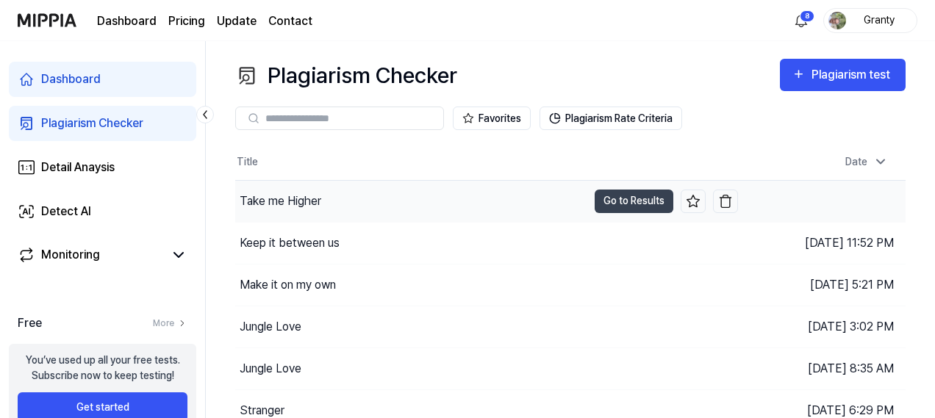
click at [319, 199] on div "Take me Higher" at bounding box center [281, 201] width 82 height 18
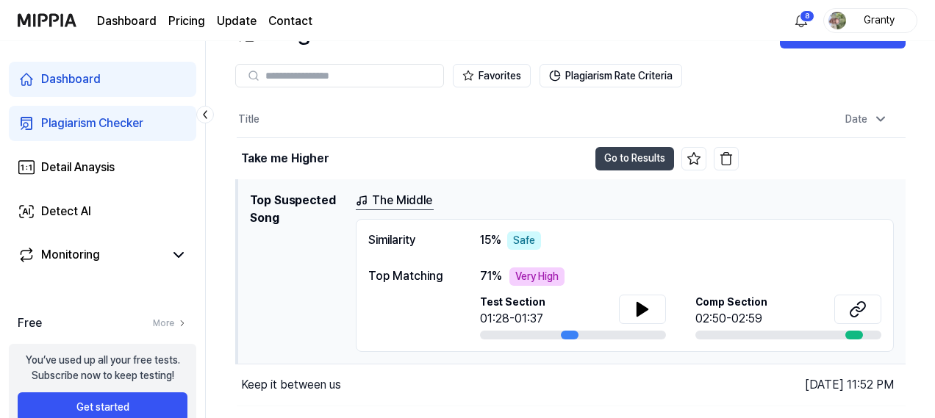
scroll to position [147, 0]
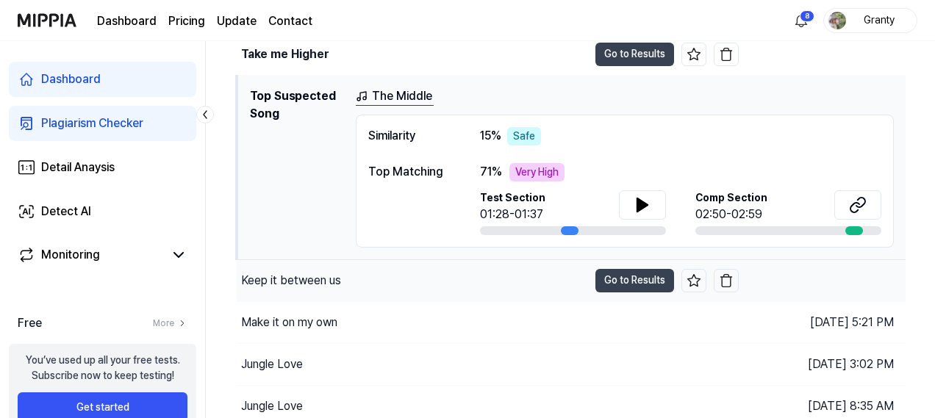
click at [307, 277] on div "Keep it between us" at bounding box center [291, 281] width 100 height 18
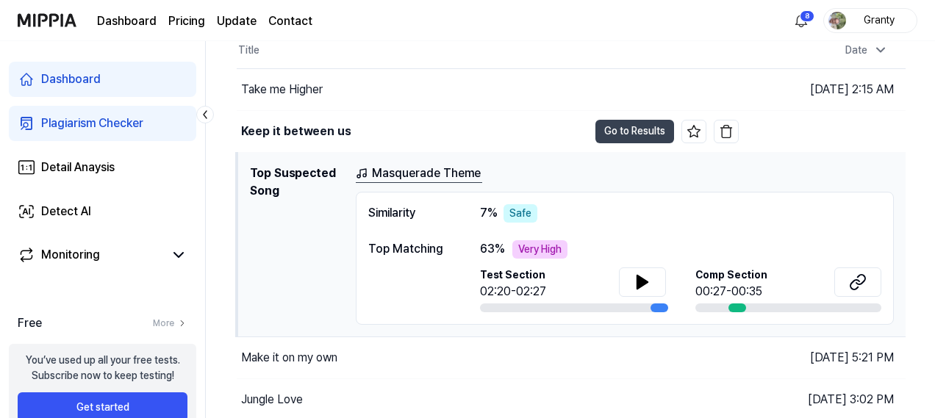
scroll to position [73, 0]
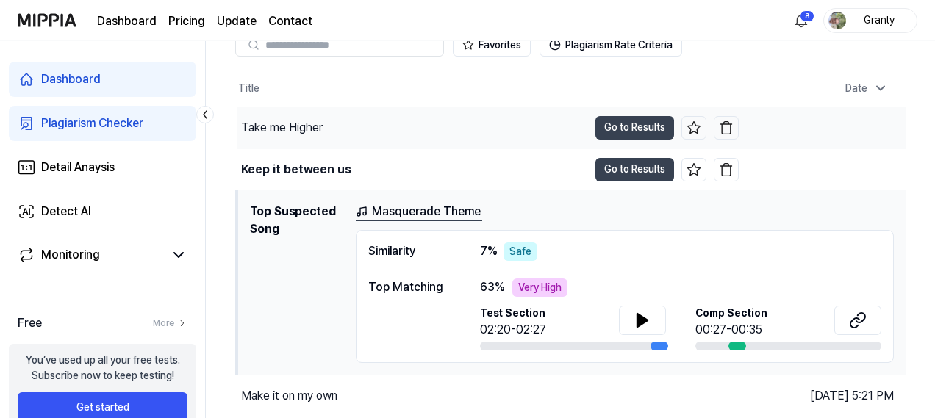
click at [291, 129] on div "Take me Higher" at bounding box center [282, 128] width 82 height 18
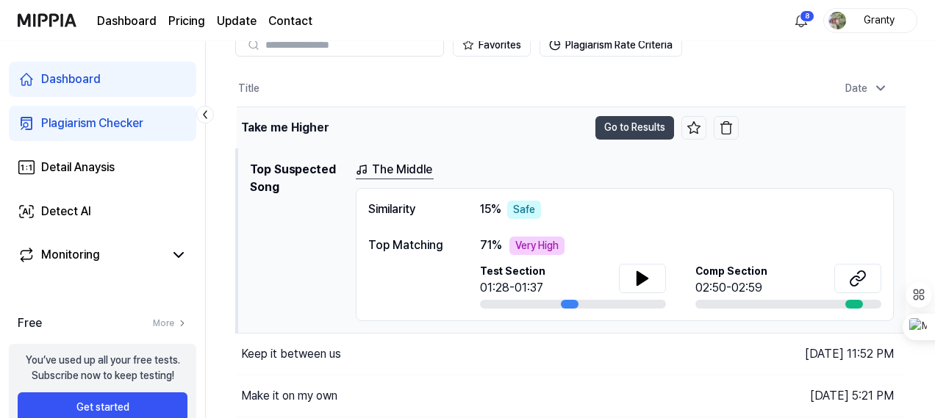
click at [297, 129] on div "Take me Higher" at bounding box center [284, 128] width 87 height 18
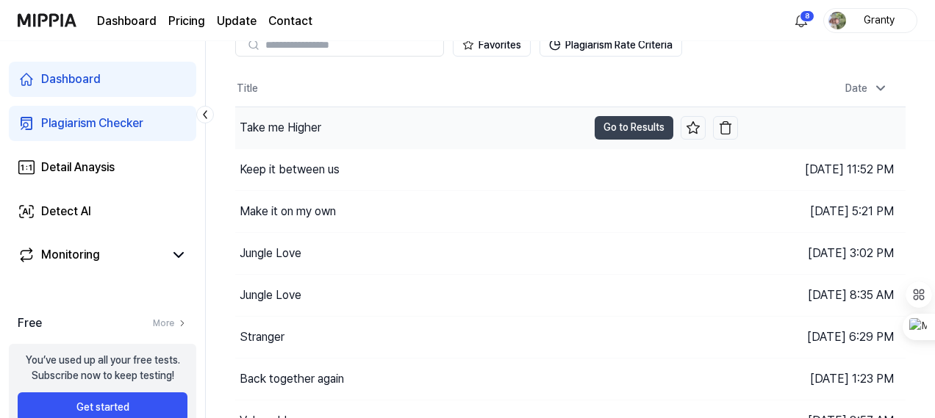
click at [318, 126] on div "Take me Higher" at bounding box center [281, 128] width 82 height 18
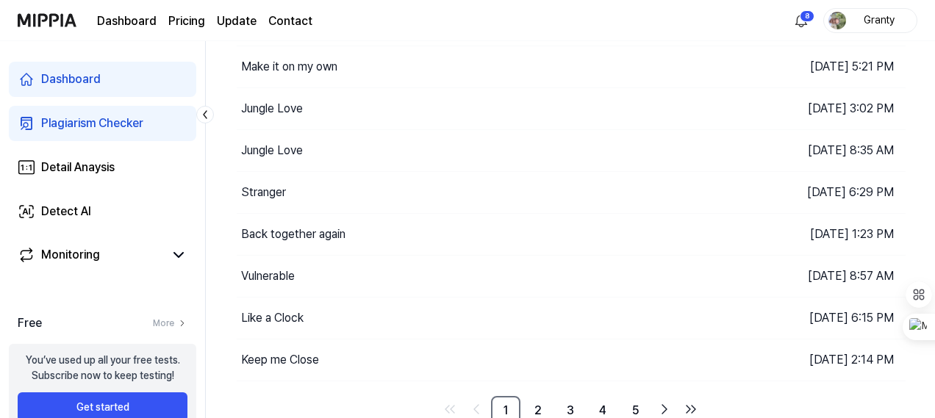
scroll to position [406, 0]
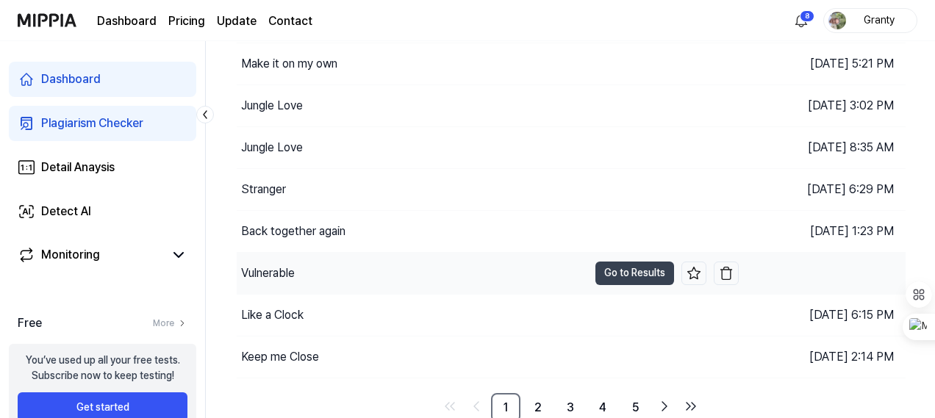
click at [307, 266] on div "Vulnerable" at bounding box center [412, 273] width 351 height 41
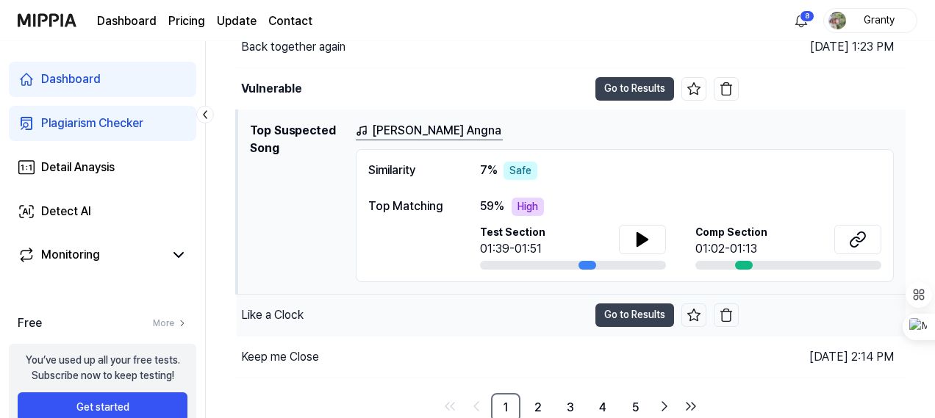
click at [339, 312] on div "Like a Clock" at bounding box center [412, 315] width 351 height 41
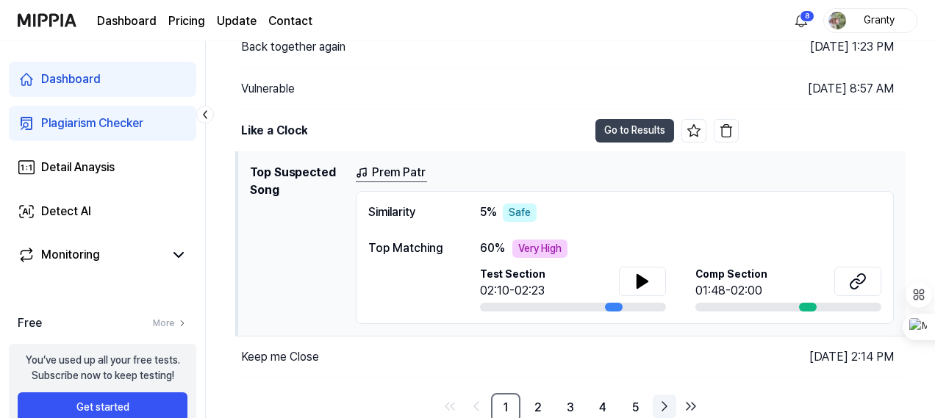
click at [664, 400] on icon "Go to next page" at bounding box center [664, 406] width 18 height 18
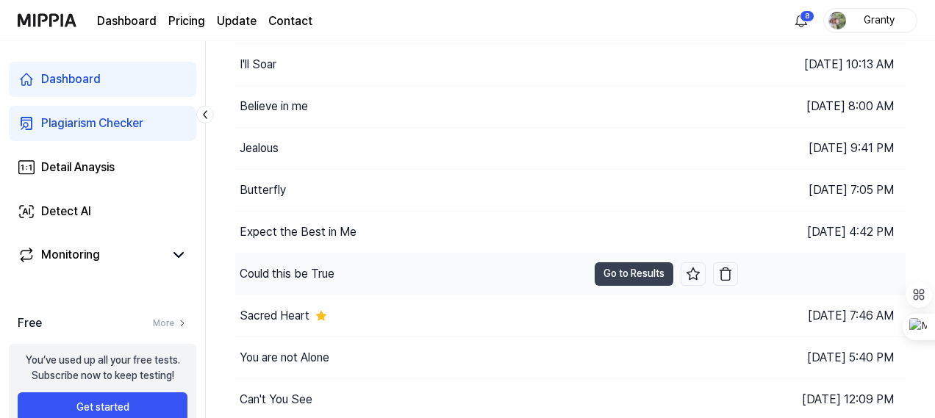
scroll to position [75, 0]
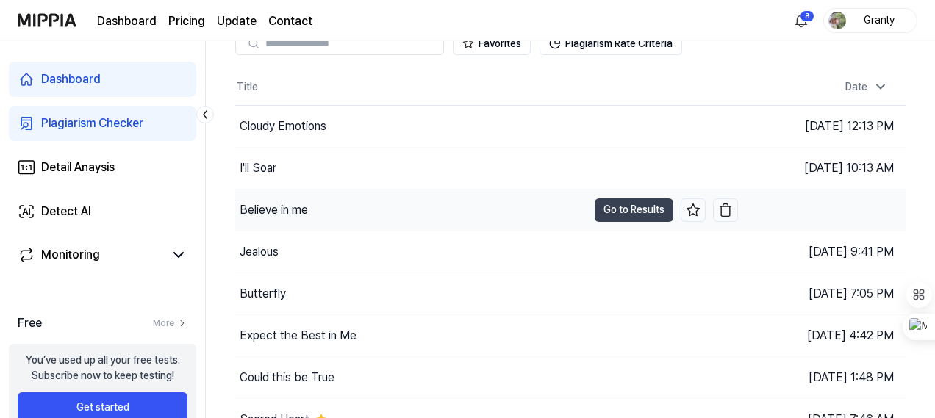
click at [349, 216] on div "Believe in me" at bounding box center [411, 210] width 352 height 41
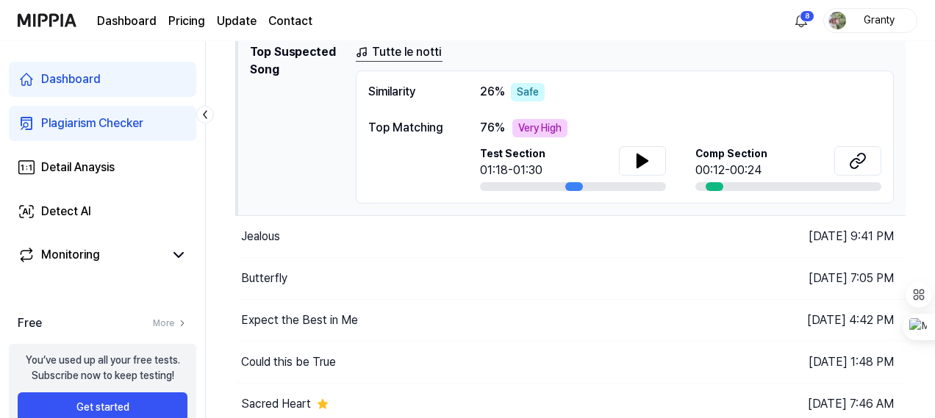
scroll to position [295, 0]
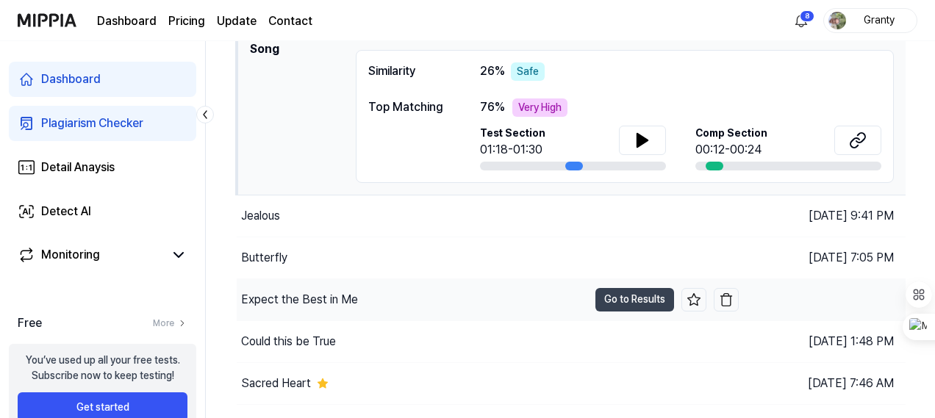
click at [474, 292] on div "Expect the Best in Me" at bounding box center [412, 299] width 351 height 41
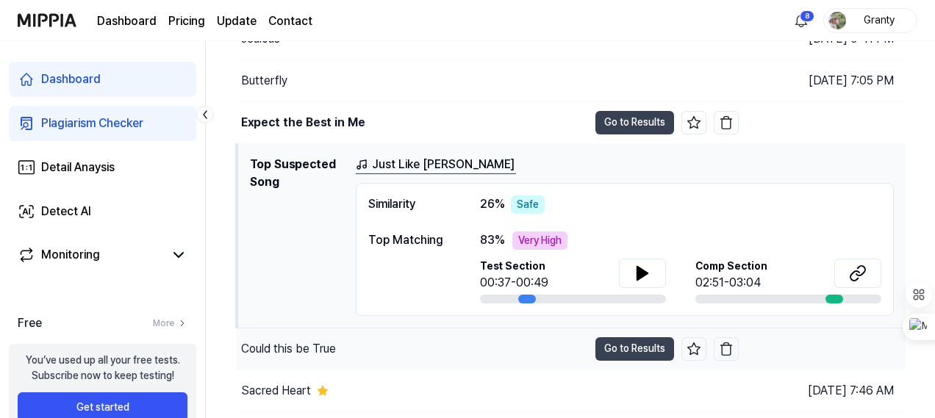
scroll to position [406, 0]
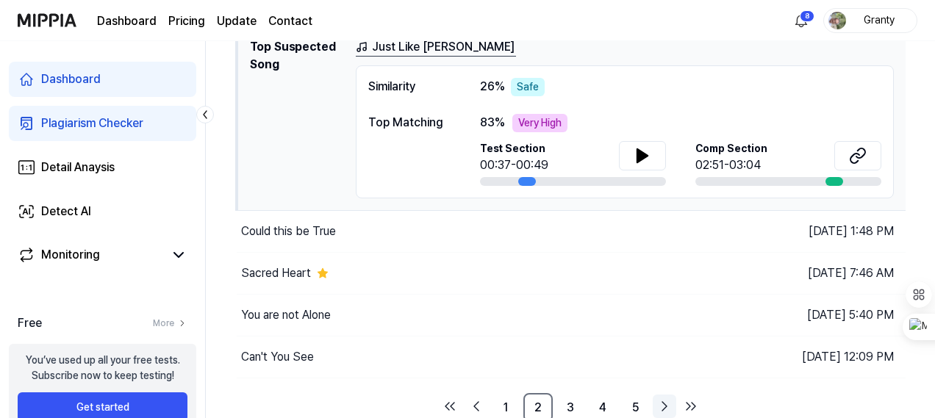
click at [663, 402] on icon "Go to next page" at bounding box center [664, 406] width 4 height 9
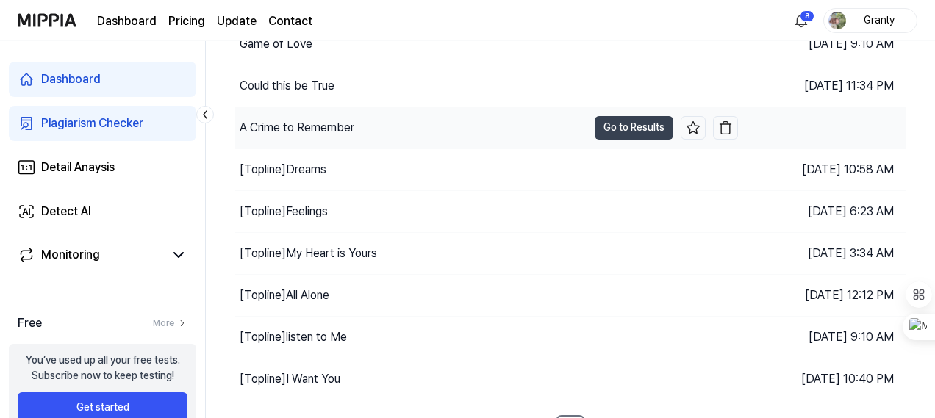
scroll to position [222, 0]
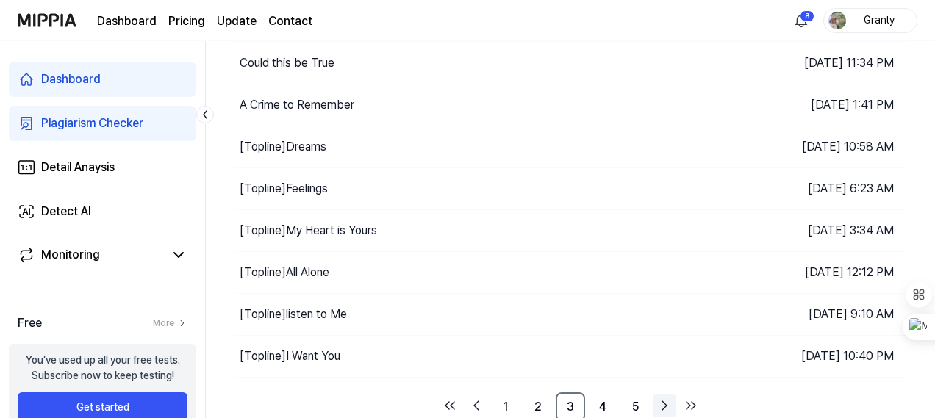
click at [663, 397] on icon "Go to next page" at bounding box center [664, 406] width 18 height 18
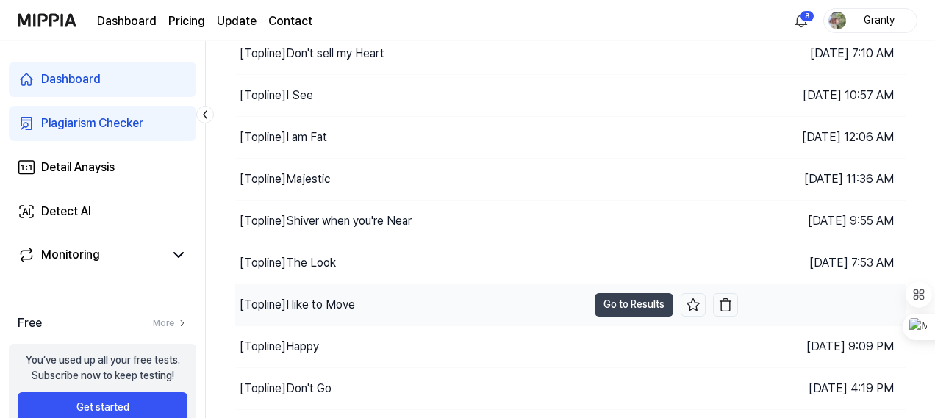
scroll to position [222, 0]
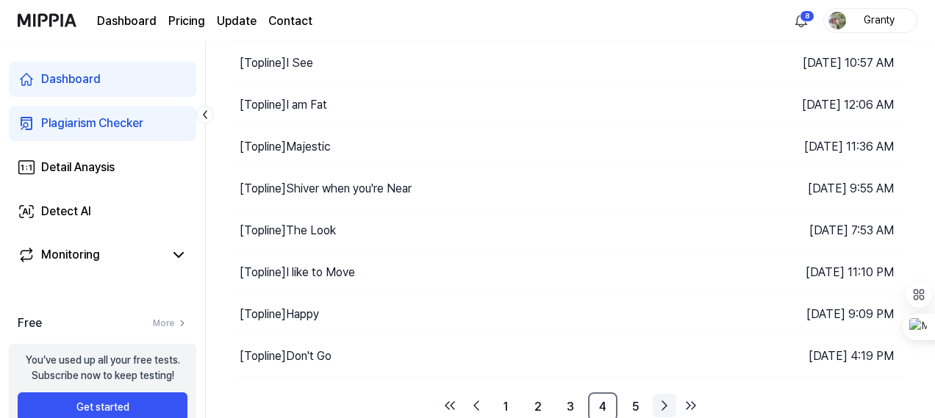
click at [667, 399] on icon "Go to next page" at bounding box center [664, 406] width 18 height 18
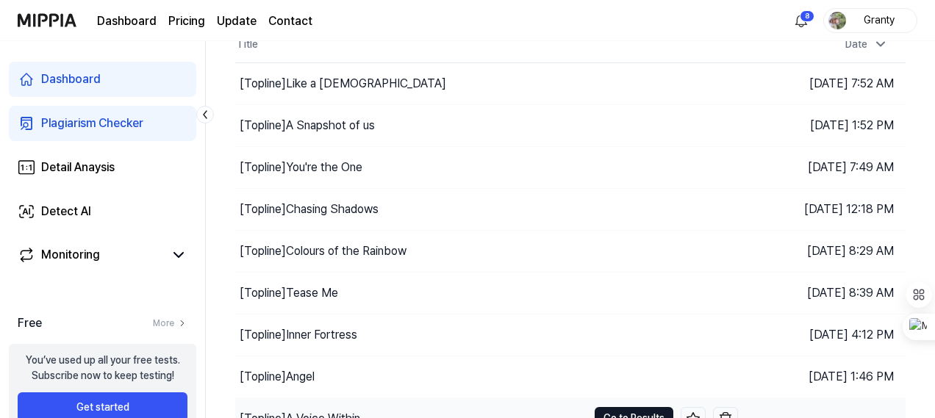
scroll to position [34, 0]
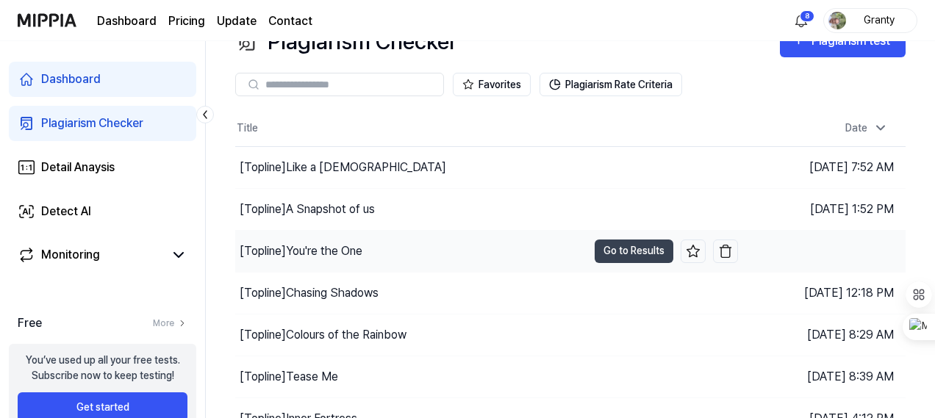
click at [476, 258] on div "[Topline] You're the One" at bounding box center [411, 251] width 352 height 41
click at [389, 246] on div "[Topline] You're the One" at bounding box center [411, 251] width 352 height 41
click at [379, 246] on div "[Topline] You're the One" at bounding box center [411, 251] width 352 height 41
click at [297, 246] on div "[Topline] You're the One" at bounding box center [301, 251] width 123 height 18
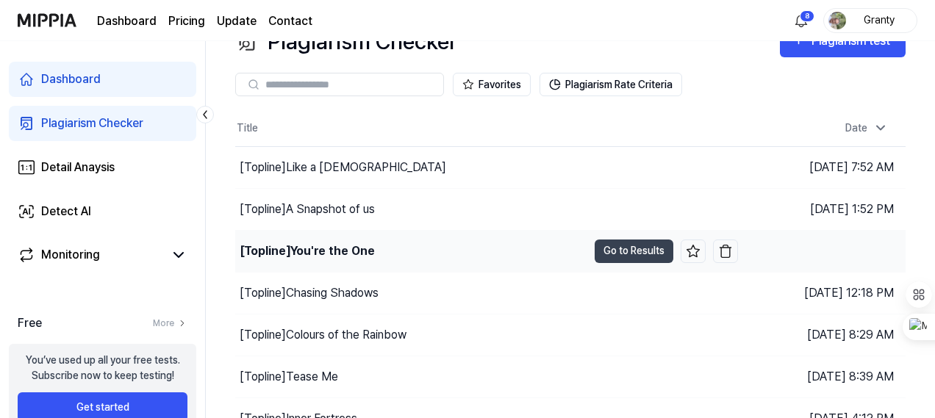
click at [297, 246] on div "[Topline] You're the One" at bounding box center [307, 251] width 135 height 18
click at [623, 252] on button "Go to Results" at bounding box center [633, 252] width 79 height 24
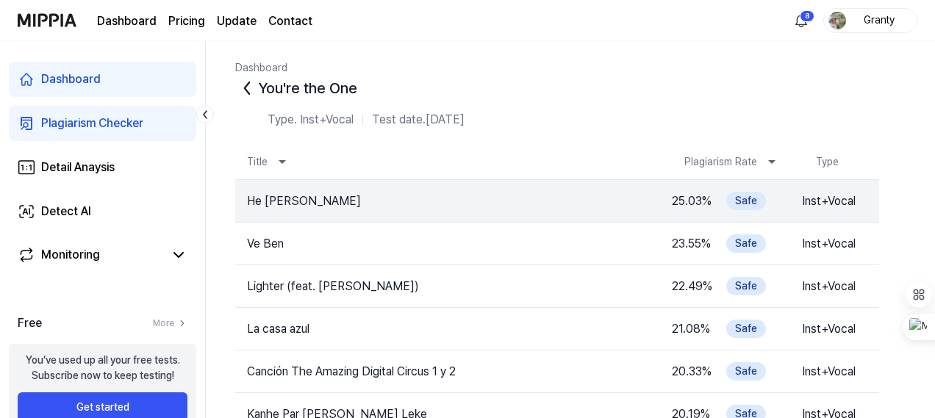
click at [248, 89] on icon at bounding box center [247, 88] width 24 height 24
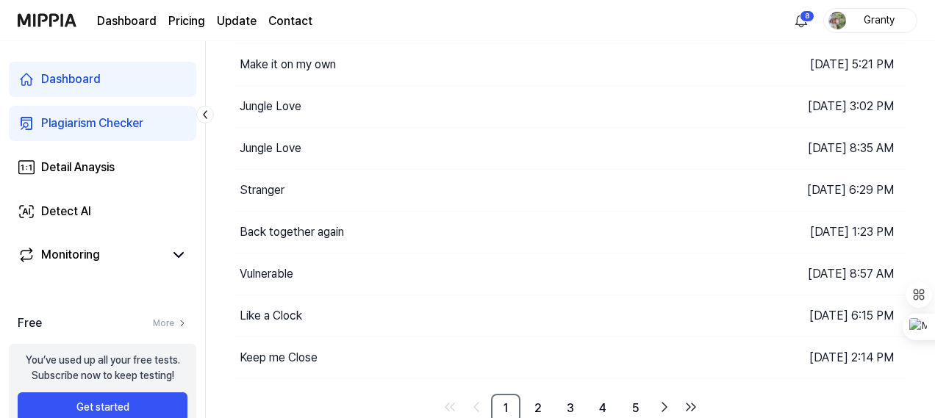
scroll to position [222, 0]
click at [666, 397] on icon "Go to next page" at bounding box center [664, 406] width 18 height 18
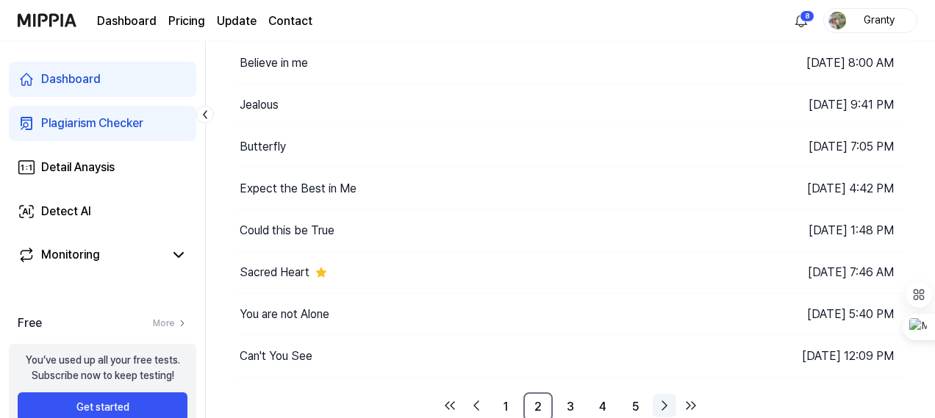
click at [666, 397] on icon "Go to next page" at bounding box center [664, 406] width 18 height 18
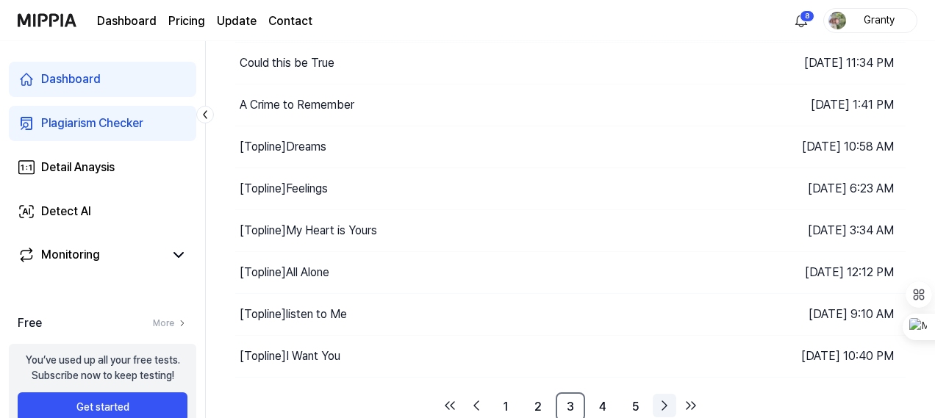
click at [666, 397] on icon "Go to next page" at bounding box center [664, 406] width 18 height 18
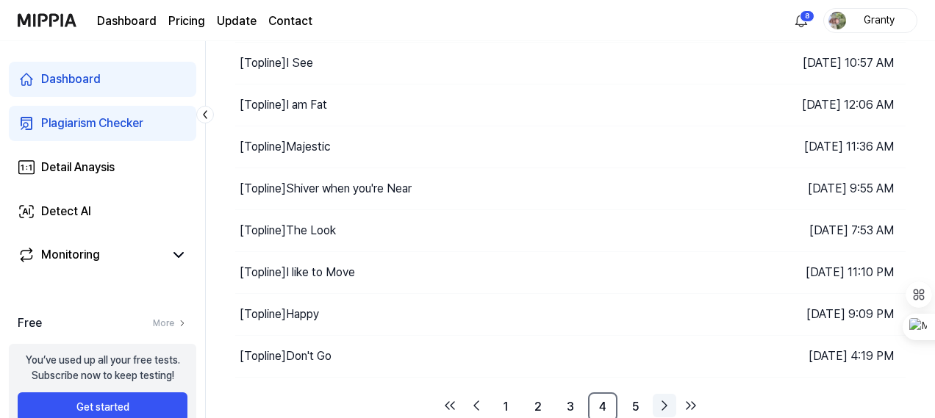
click at [666, 397] on icon "Go to next page" at bounding box center [664, 406] width 18 height 18
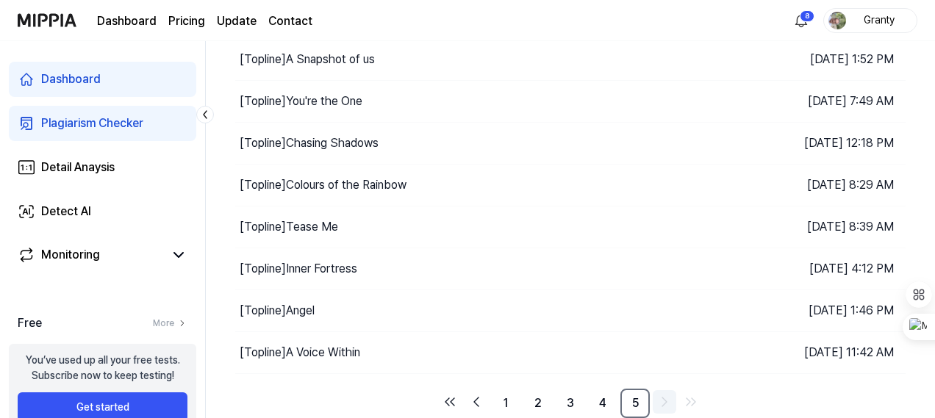
scroll to position [181, 0]
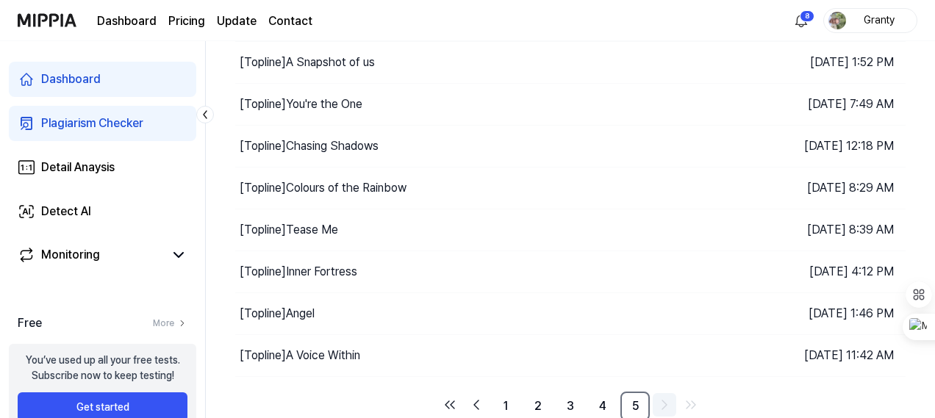
click at [666, 398] on icon "Go to next page" at bounding box center [664, 405] width 18 height 18
click at [605, 403] on link "4" at bounding box center [602, 406] width 29 height 29
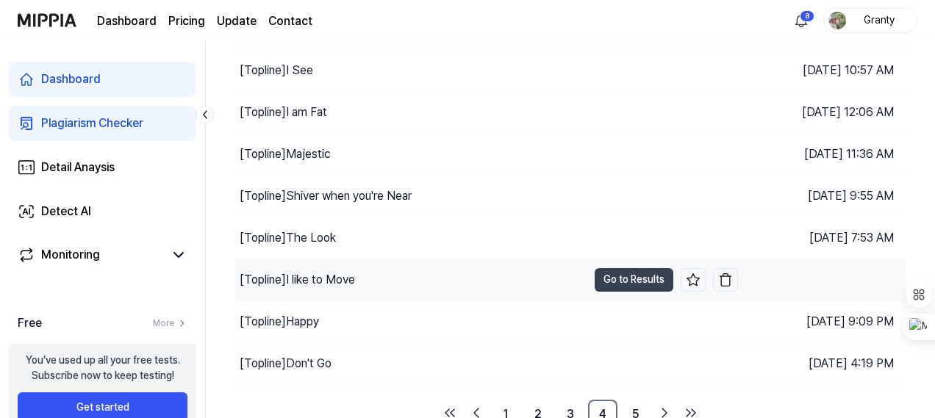
scroll to position [222, 0]
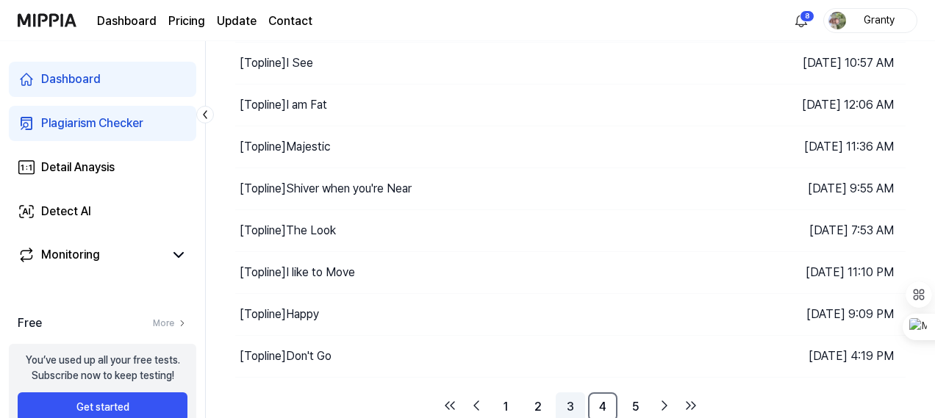
click at [569, 402] on link "3" at bounding box center [569, 406] width 29 height 29
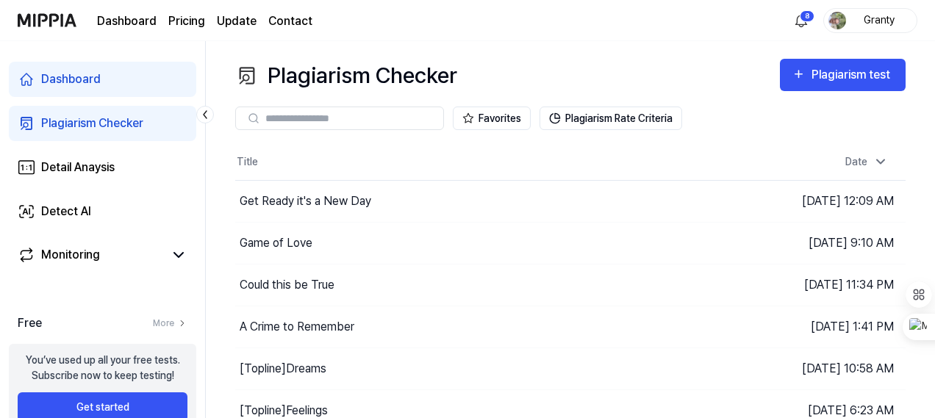
click at [101, 74] on link "Dashboard" at bounding box center [102, 79] width 187 height 35
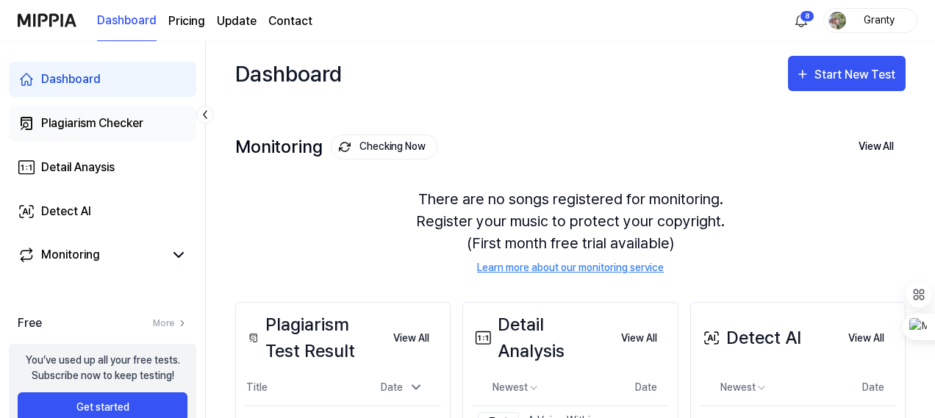
click at [98, 125] on div "Plagiarism Checker" at bounding box center [92, 124] width 102 height 18
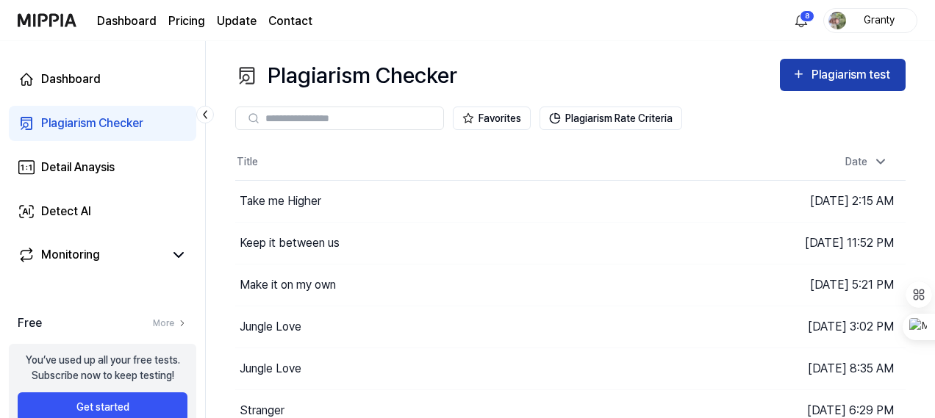
click at [851, 65] on div "Plagiarism test" at bounding box center [852, 74] width 82 height 19
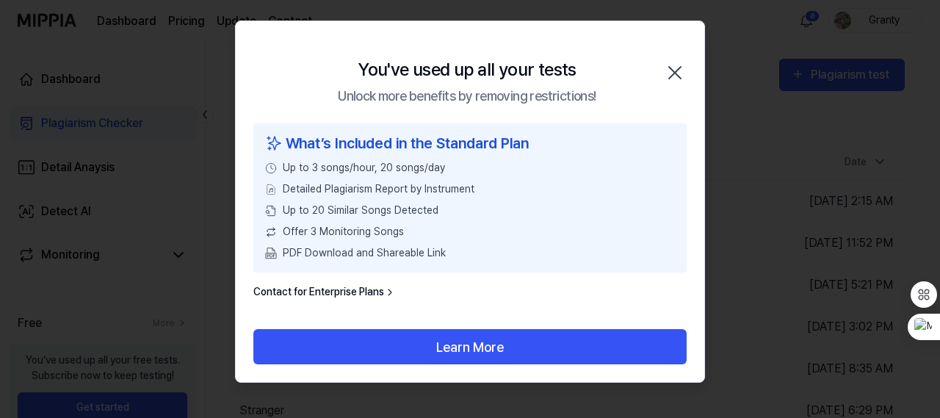
click at [677, 73] on icon "button" at bounding box center [675, 73] width 24 height 24
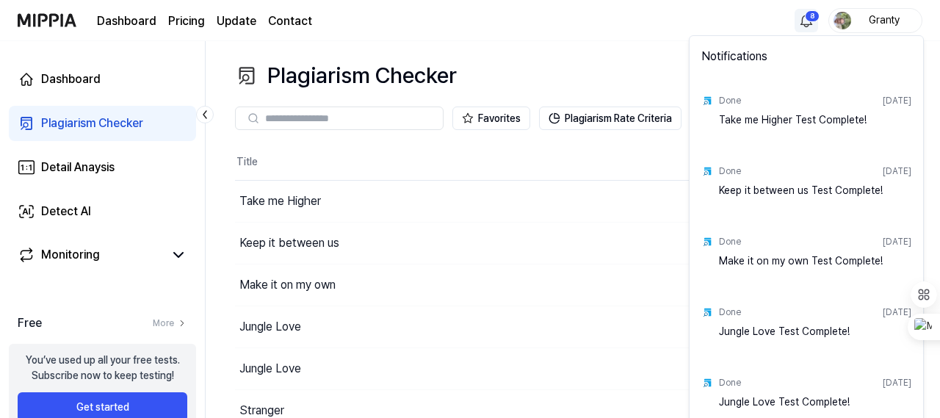
click at [801, 16] on html "Dashboard Pricing Update Contact 8 Granty Dashboard Plagiarism Checker Detail A…" at bounding box center [470, 209] width 940 height 418
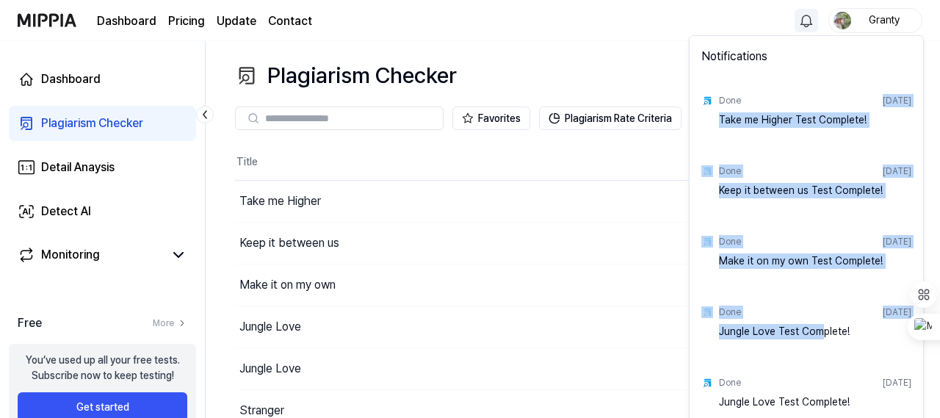
drag, startPoint x: 821, startPoint y: 361, endPoint x: 832, endPoint y: 102, distance: 258.9
click at [832, 103] on div "Notifications Done Jul 22, 2025 Take me Higher Test Complete! Done Jul 21, 2025…" at bounding box center [806, 235] width 235 height 401
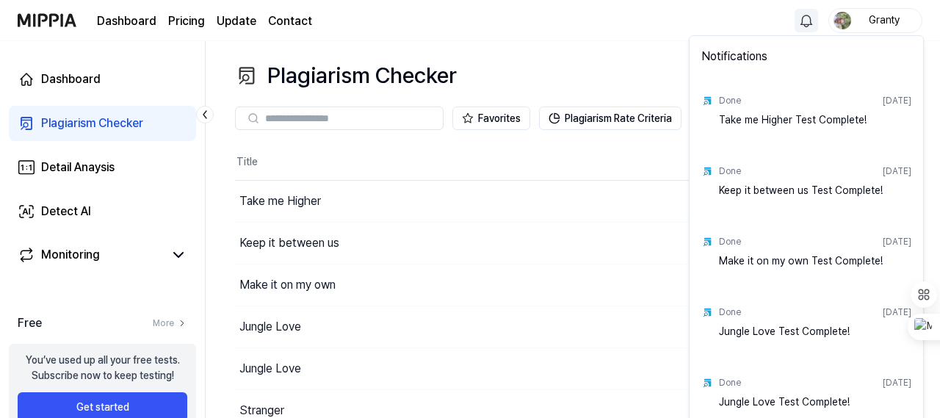
drag, startPoint x: 832, startPoint y: 102, endPoint x: 799, endPoint y: 58, distance: 55.1
click at [799, 58] on div "Notifications" at bounding box center [807, 59] width 228 height 41
drag, startPoint x: 799, startPoint y: 58, endPoint x: 815, endPoint y: 48, distance: 18.5
click at [815, 48] on div "Notifications" at bounding box center [807, 59] width 228 height 41
drag, startPoint x: 806, startPoint y: 74, endPoint x: 560, endPoint y: 20, distance: 252.1
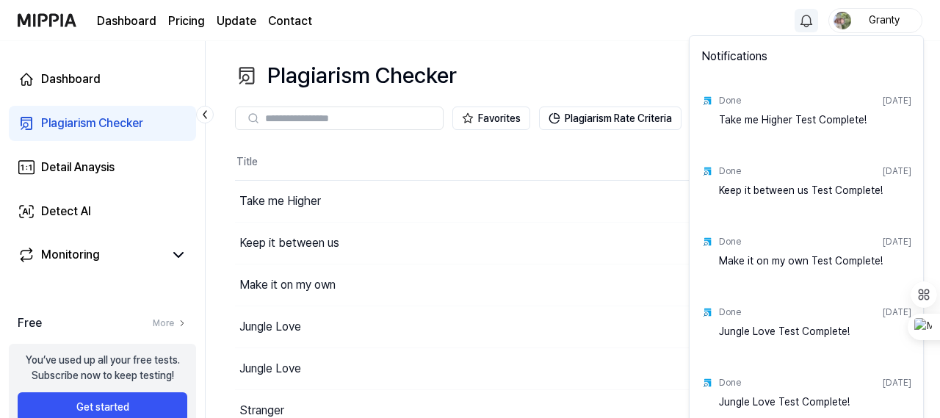
click at [560, 20] on html "Dashboard Pricing Update Contact Granty Dashboard Plagiarism Checker Detail Ana…" at bounding box center [470, 209] width 940 height 418
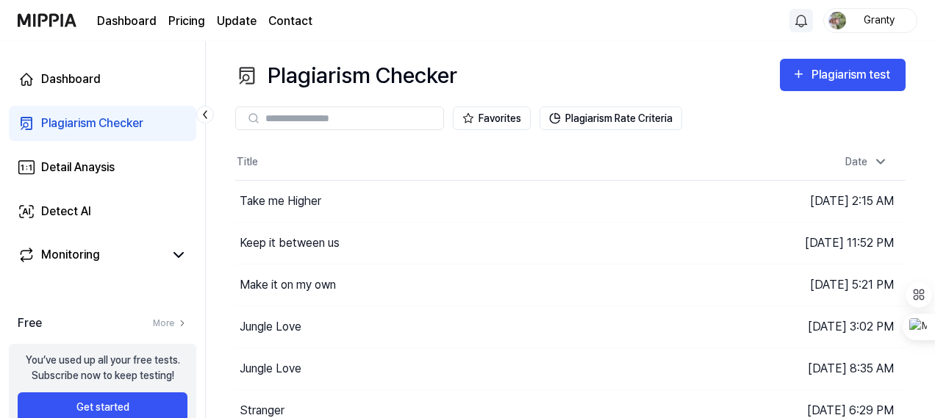
click at [356, 123] on input "text" at bounding box center [349, 118] width 169 height 13
type input "*"
click at [629, 49] on div "**********" at bounding box center [570, 229] width 729 height 377
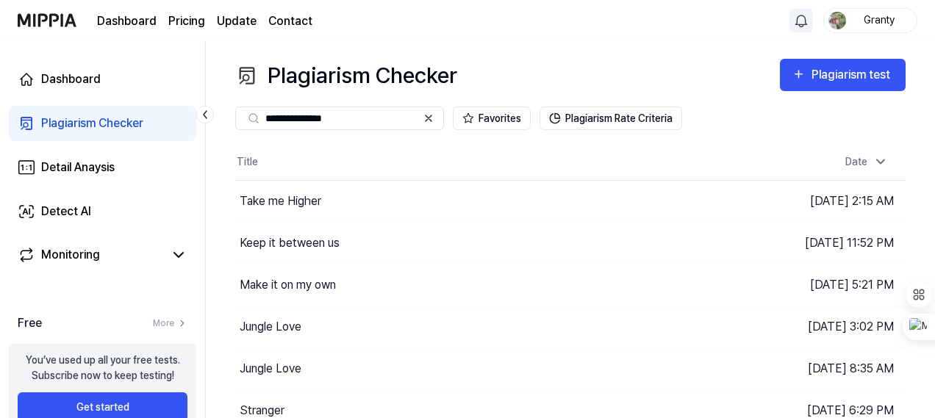
click at [381, 118] on input "**********" at bounding box center [340, 118] width 151 height 13
drag, startPoint x: 388, startPoint y: 119, endPoint x: 348, endPoint y: 119, distance: 39.7
click at [348, 119] on input "**********" at bounding box center [340, 118] width 151 height 13
type input "**********"
click at [251, 116] on icon at bounding box center [254, 118] width 12 height 12
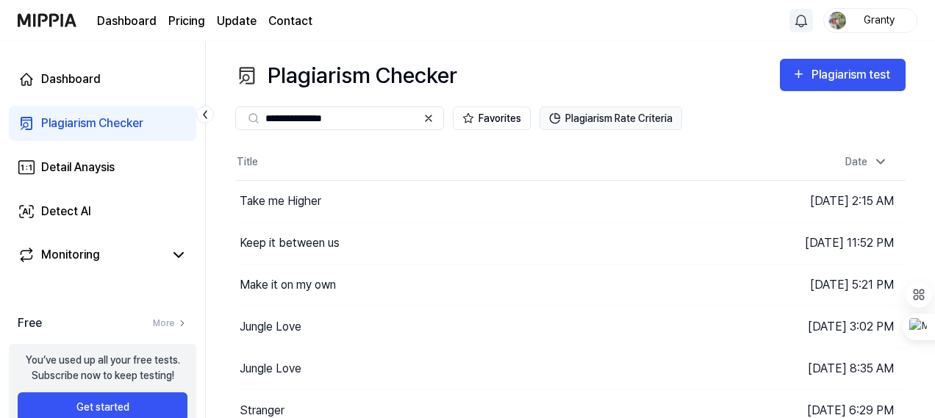
click at [605, 114] on button "Plagiarism Rate Criteria" at bounding box center [610, 119] width 143 height 24
click at [606, 116] on button "Plagiarism Rate Criteria" at bounding box center [610, 119] width 143 height 24
click at [846, 76] on div "Plagiarism test" at bounding box center [852, 74] width 82 height 19
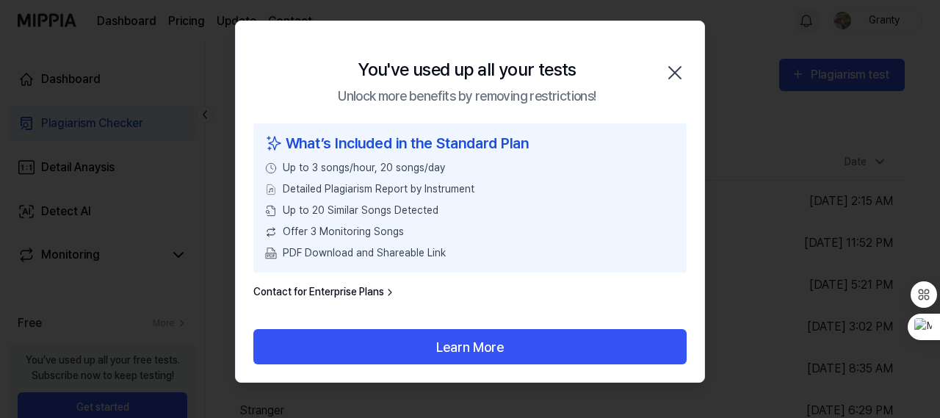
click at [677, 65] on icon "button" at bounding box center [675, 73] width 24 height 24
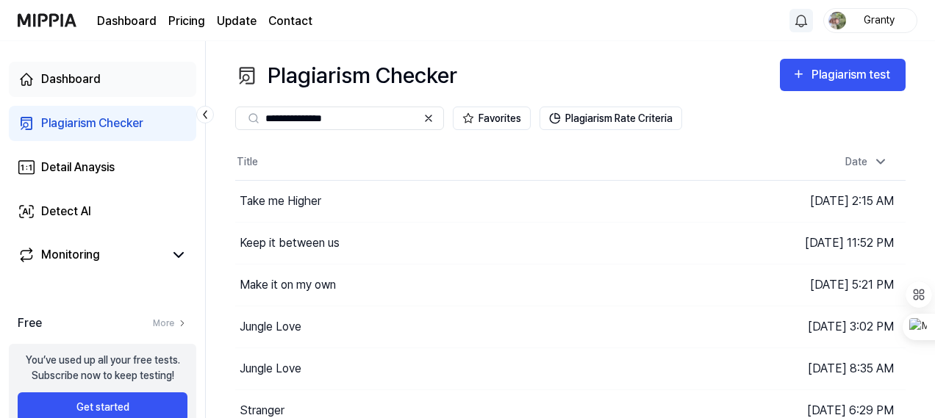
click at [82, 86] on div "Dashboard" at bounding box center [71, 80] width 60 height 18
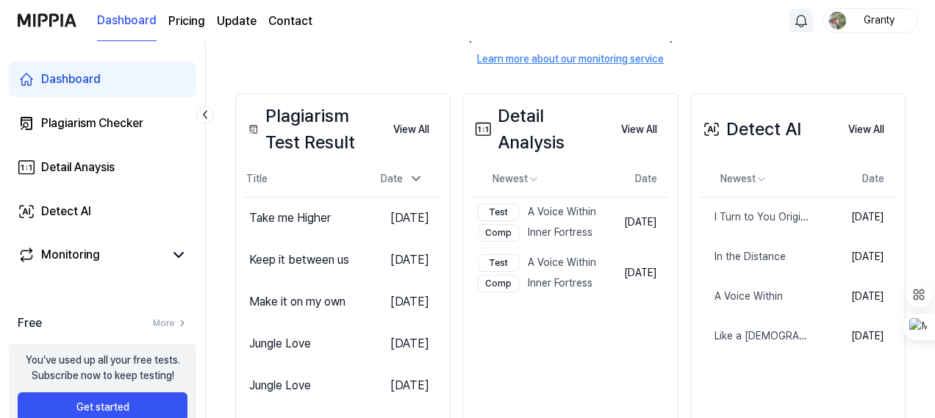
scroll to position [147, 0]
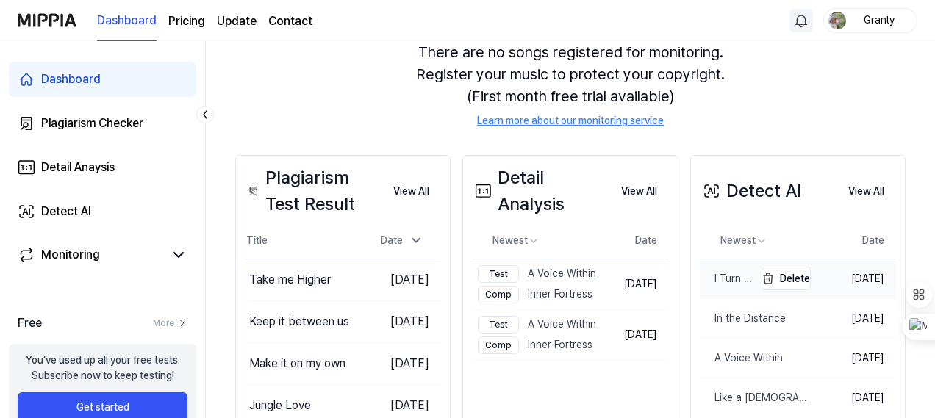
click at [714, 271] on div "I Turn to You Original Version" at bounding box center [726, 278] width 54 height 15
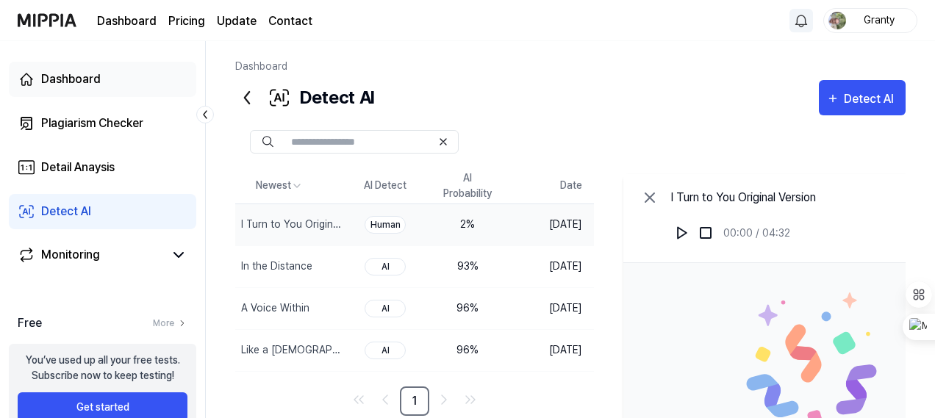
click at [75, 84] on div "Dashboard" at bounding box center [71, 80] width 60 height 18
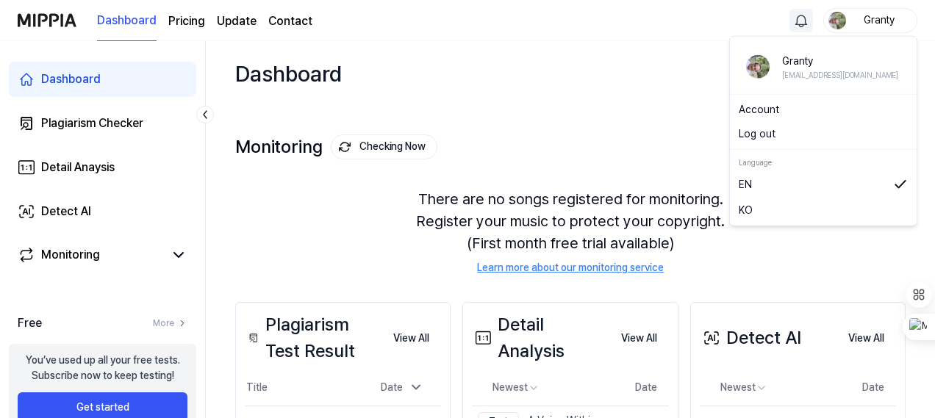
click at [888, 22] on div "Granty" at bounding box center [878, 20] width 57 height 16
click at [740, 136] on button "Log out" at bounding box center [822, 133] width 169 height 15
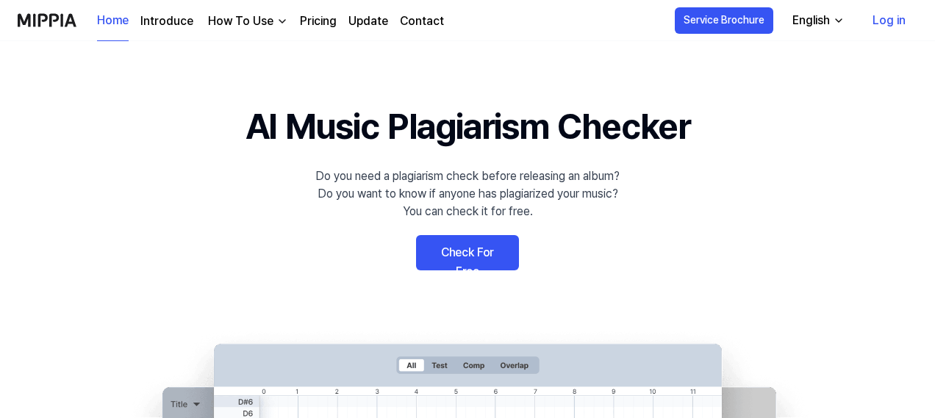
click at [886, 18] on link "Log in" at bounding box center [888, 20] width 57 height 41
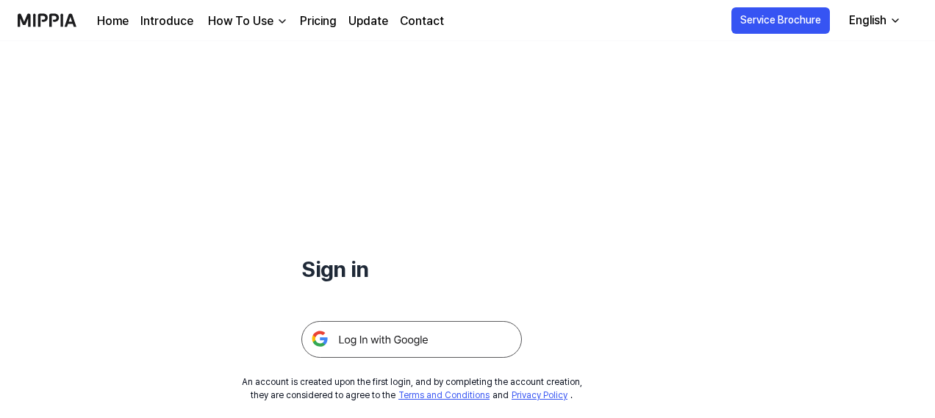
click at [372, 339] on img at bounding box center [411, 339] width 220 height 37
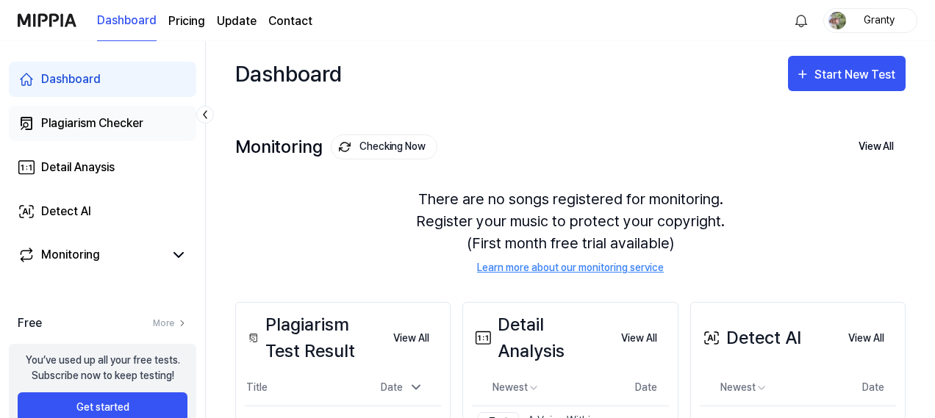
click at [69, 118] on div "Plagiarism Checker" at bounding box center [92, 124] width 102 height 18
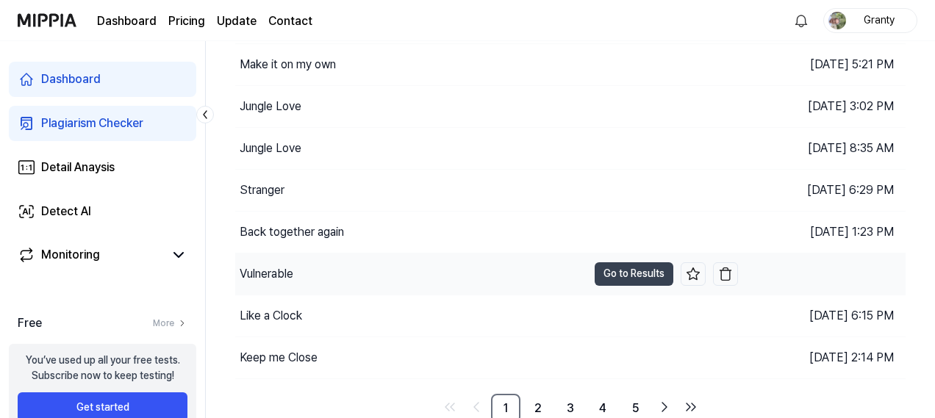
scroll to position [222, 0]
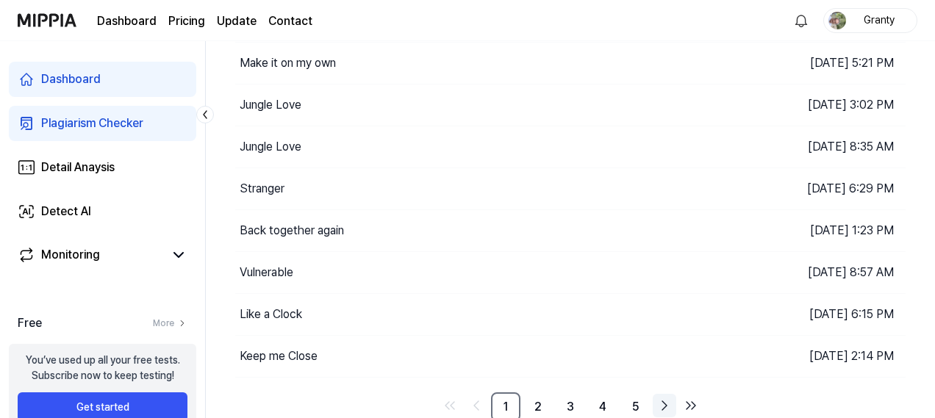
click at [666, 399] on icon "Go to next page" at bounding box center [664, 406] width 18 height 18
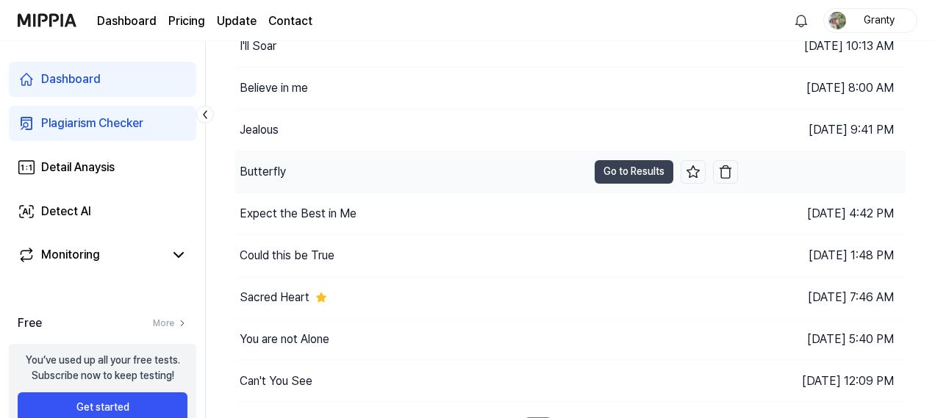
scroll to position [220, 0]
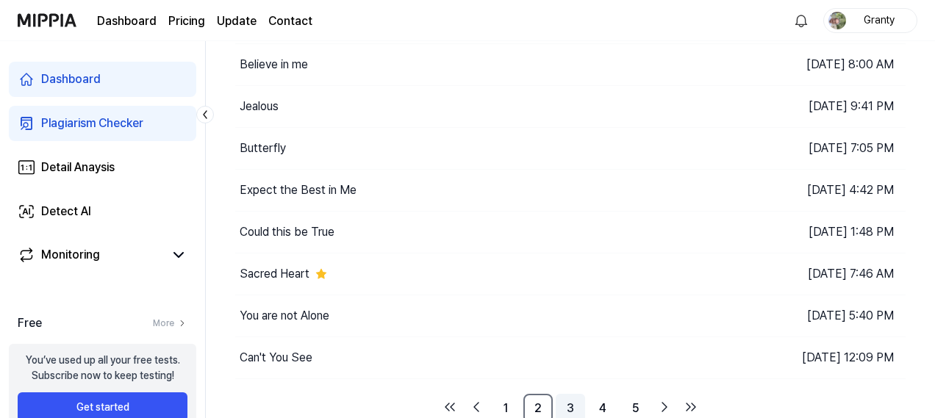
click at [569, 397] on link "3" at bounding box center [569, 408] width 29 height 29
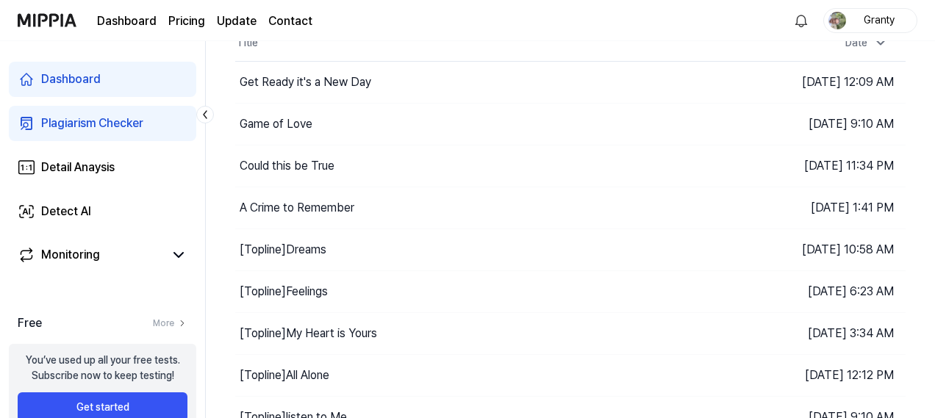
scroll to position [222, 0]
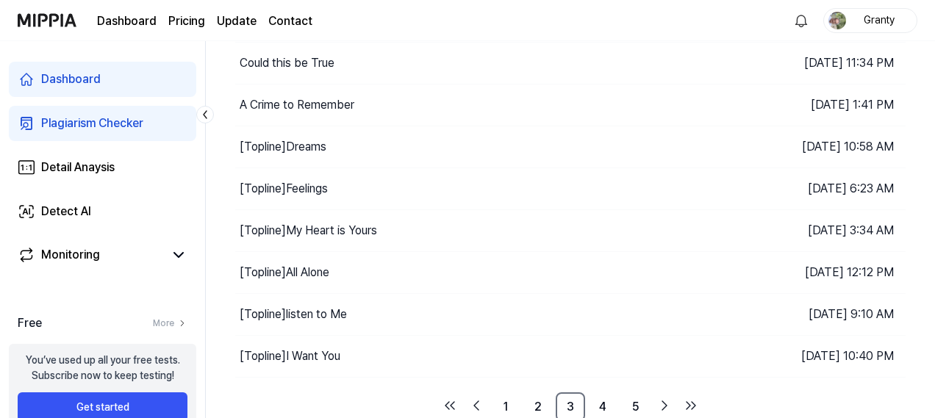
click at [64, 121] on div "Plagiarism Checker" at bounding box center [92, 124] width 102 height 18
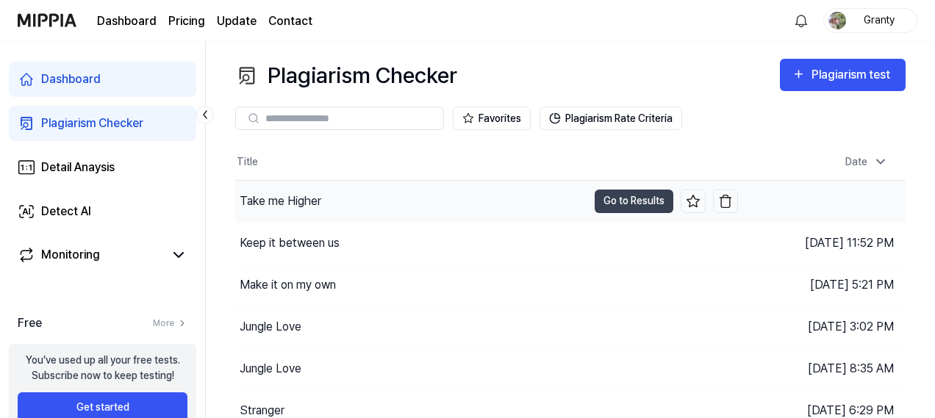
click at [391, 204] on div "Take me Higher" at bounding box center [411, 201] width 352 height 41
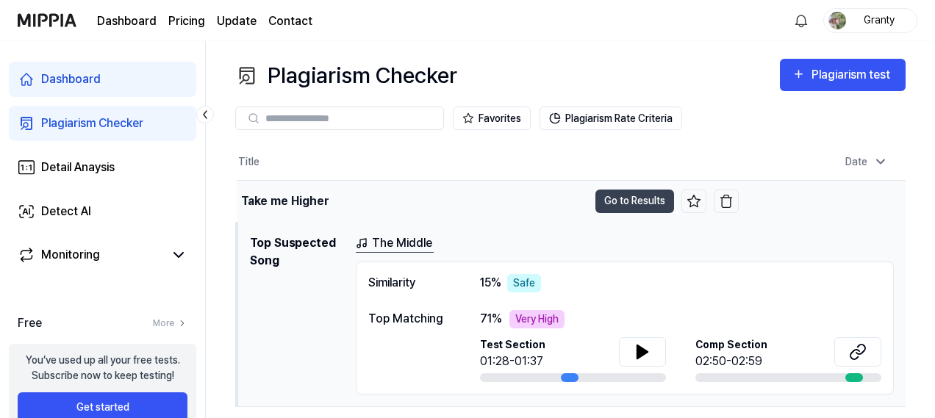
click at [391, 204] on div "Take me Higher" at bounding box center [412, 201] width 351 height 41
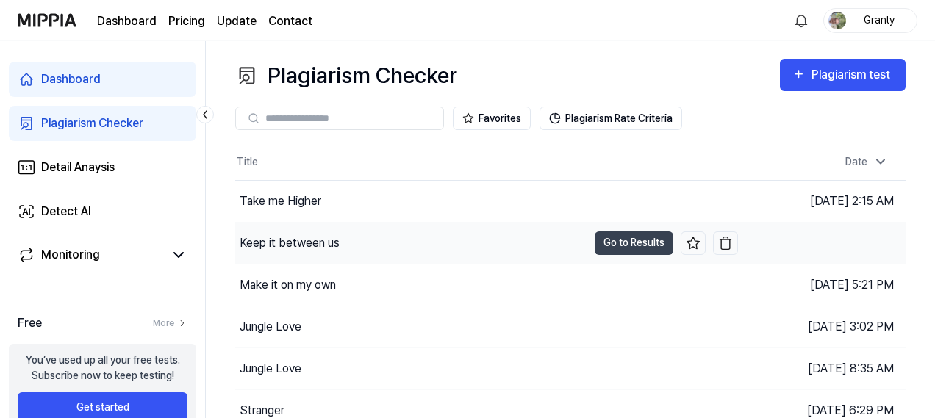
click at [359, 237] on div "Keep it between us" at bounding box center [411, 243] width 352 height 41
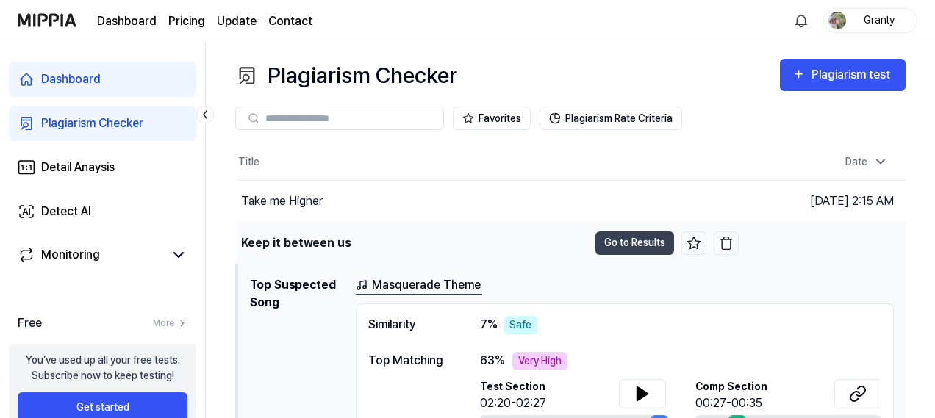
click at [359, 237] on div "Keep it between us" at bounding box center [412, 243] width 351 height 41
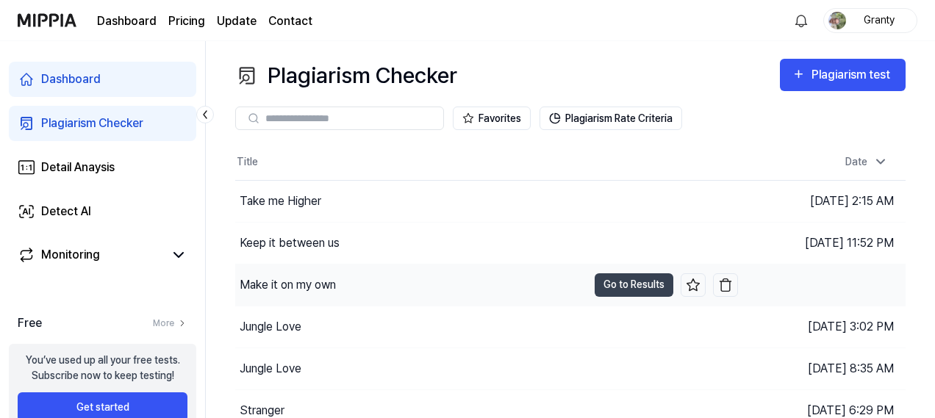
click at [358, 278] on div "Make it on my own" at bounding box center [411, 284] width 352 height 41
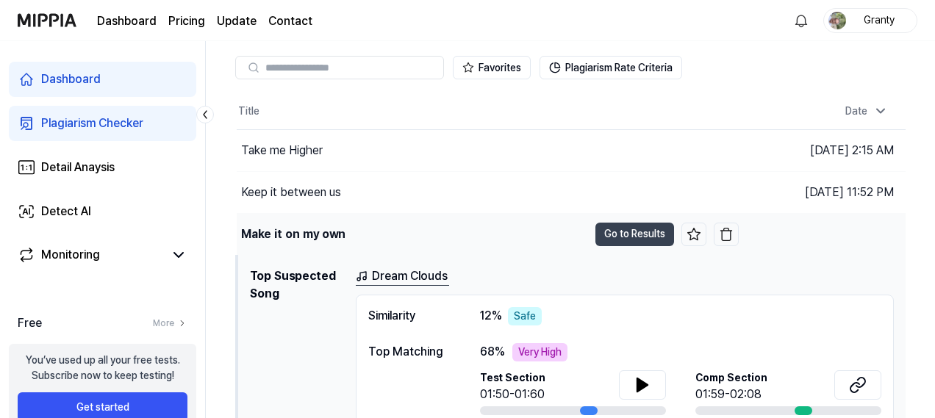
scroll to position [147, 0]
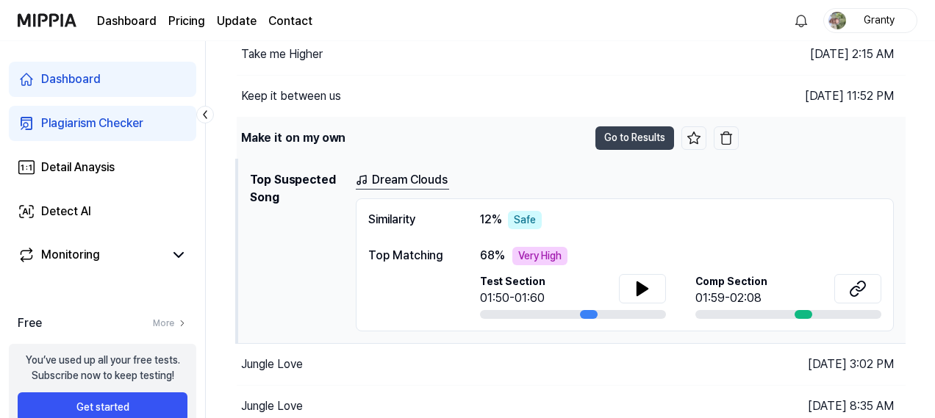
click at [367, 137] on div "Make it on my own" at bounding box center [412, 138] width 351 height 41
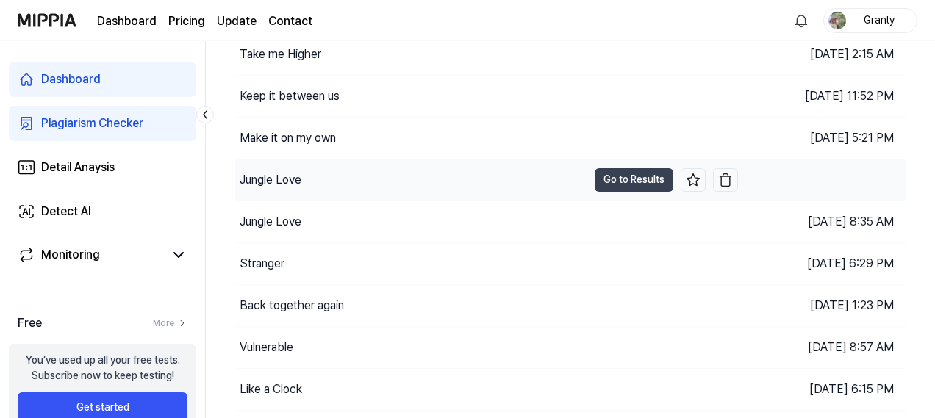
click at [353, 181] on div "Jungle Love" at bounding box center [411, 179] width 352 height 41
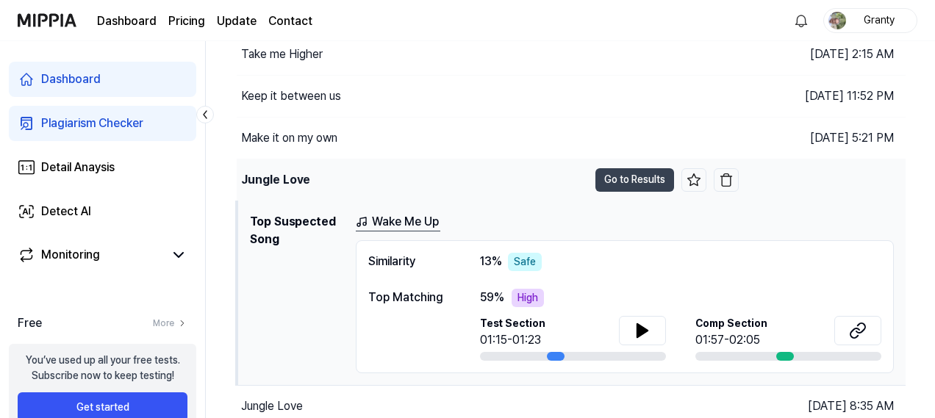
click at [353, 181] on div "Jungle Love" at bounding box center [412, 179] width 351 height 41
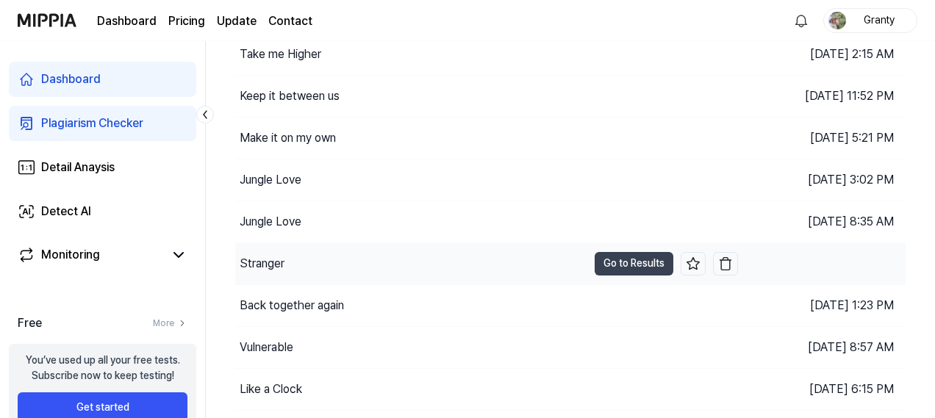
click at [330, 267] on div "Stranger" at bounding box center [411, 263] width 352 height 41
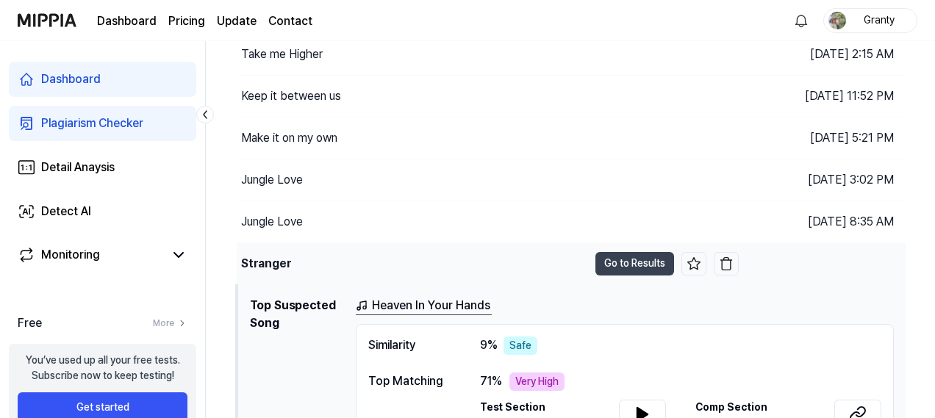
click at [330, 267] on div "Stranger" at bounding box center [412, 263] width 351 height 41
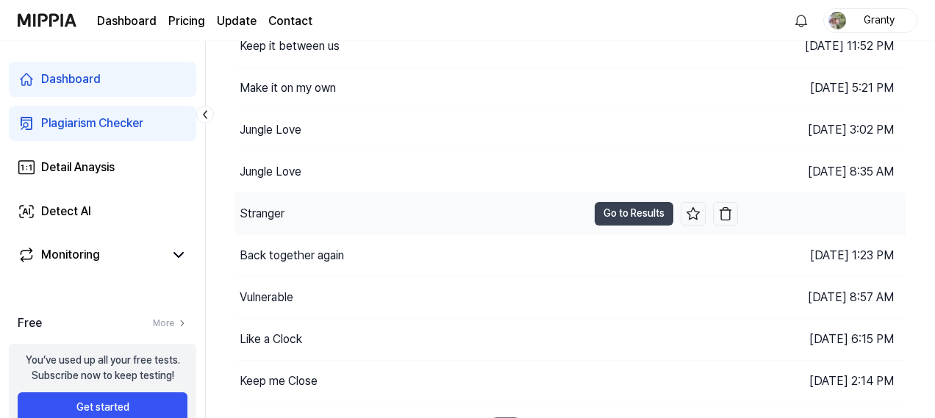
scroll to position [220, 0]
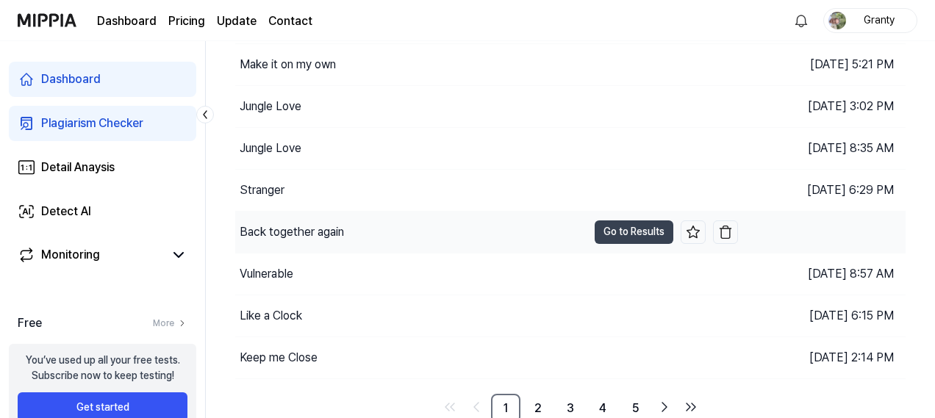
click at [375, 220] on div "Back together again" at bounding box center [411, 232] width 352 height 41
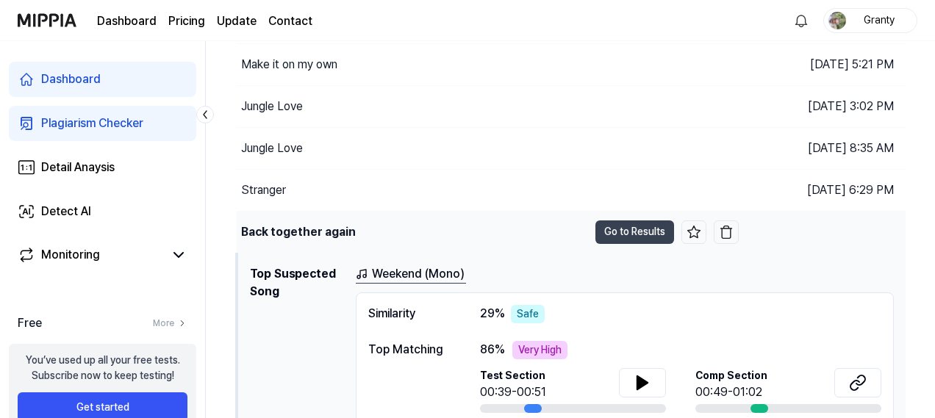
click at [375, 220] on div "Back together again" at bounding box center [412, 232] width 351 height 41
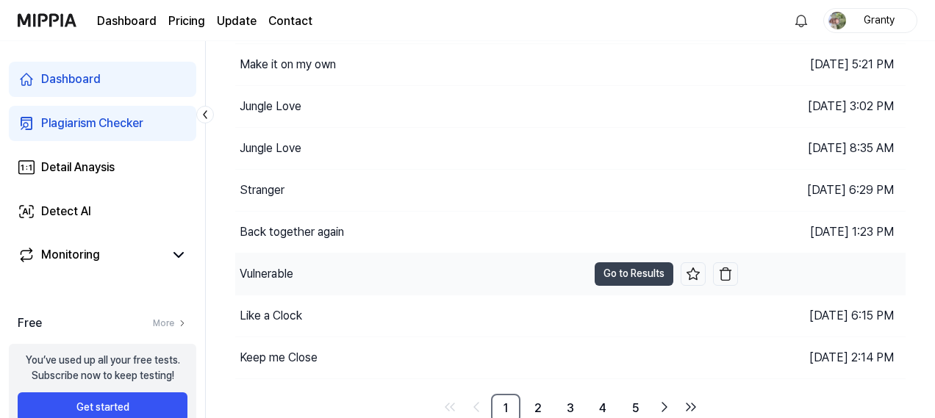
click at [361, 276] on div "Vulnerable" at bounding box center [411, 273] width 352 height 41
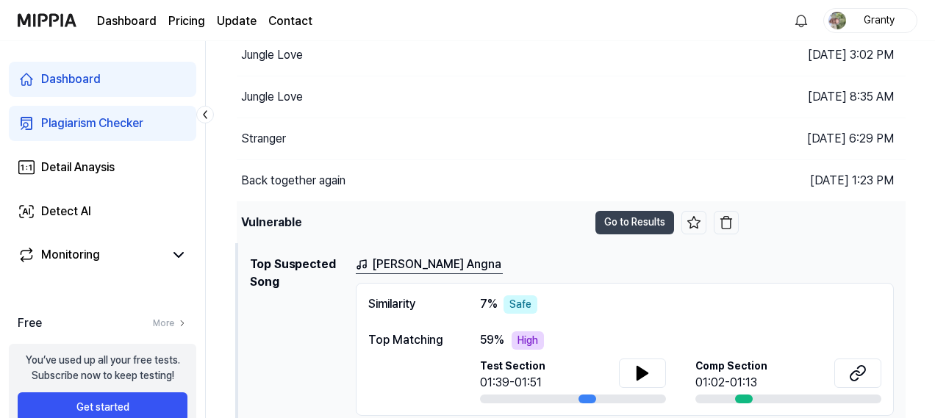
scroll to position [367, 0]
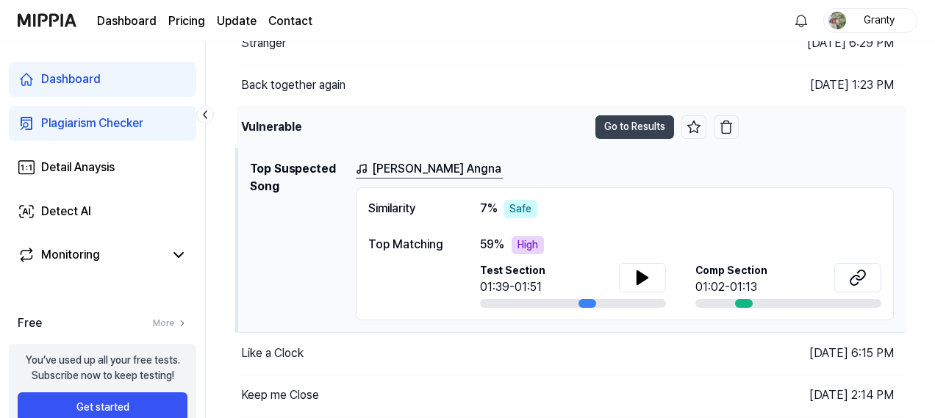
click at [348, 121] on div "Vulnerable" at bounding box center [412, 127] width 351 height 41
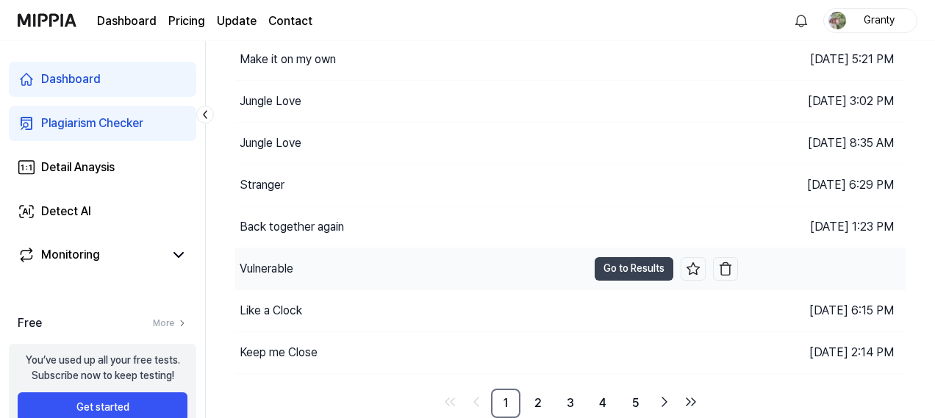
scroll to position [222, 0]
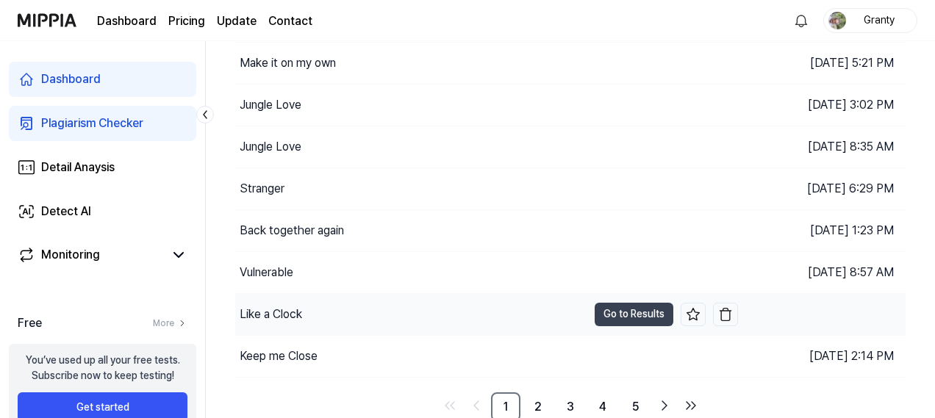
click at [367, 305] on div "Like a Clock" at bounding box center [411, 314] width 352 height 41
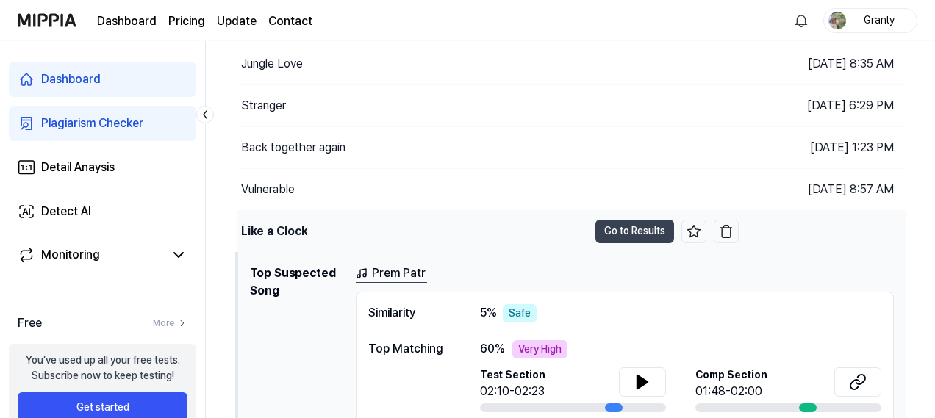
scroll to position [367, 0]
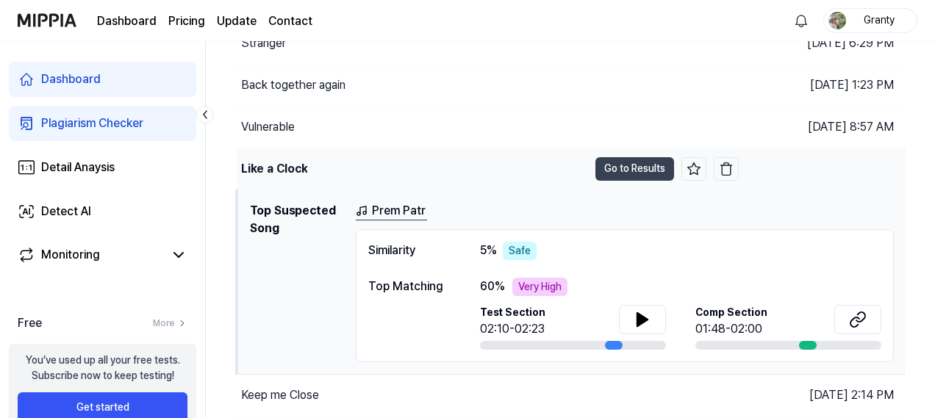
click at [347, 164] on div "Like a Clock" at bounding box center [412, 168] width 351 height 41
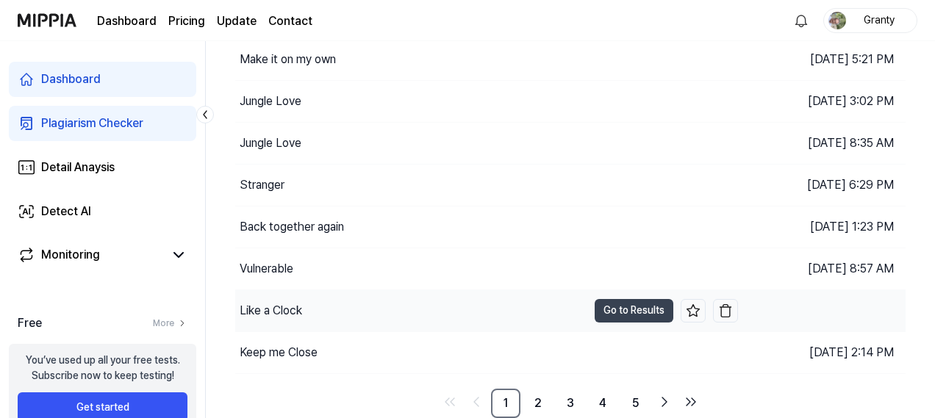
scroll to position [222, 0]
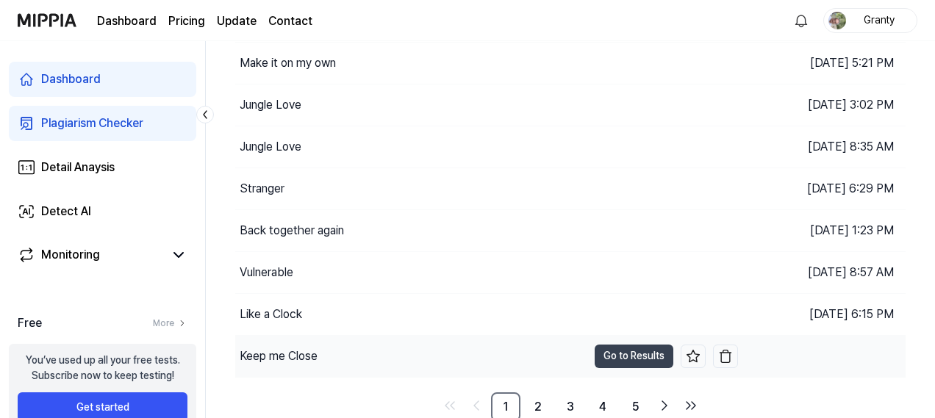
click at [378, 349] on div "Keep me Close" at bounding box center [411, 356] width 352 height 41
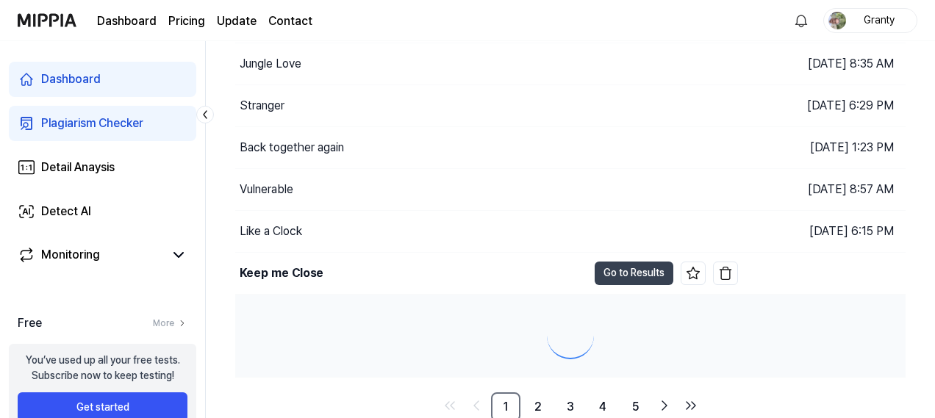
scroll to position [367, 0]
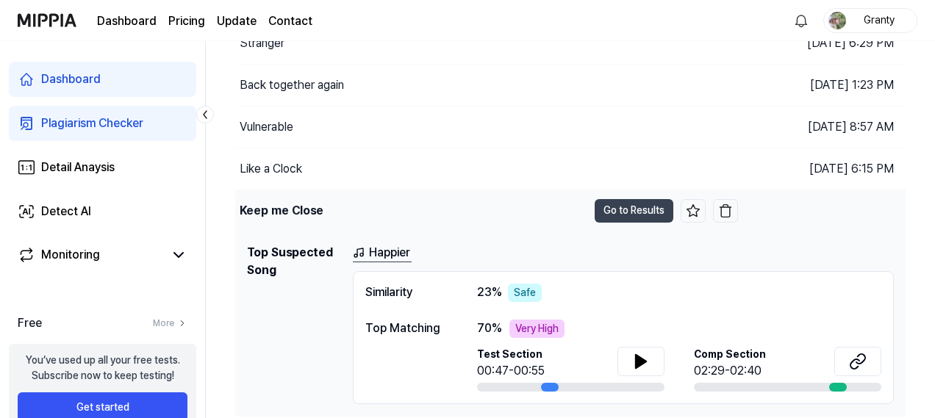
click at [400, 208] on div "Keep me Close" at bounding box center [411, 210] width 352 height 41
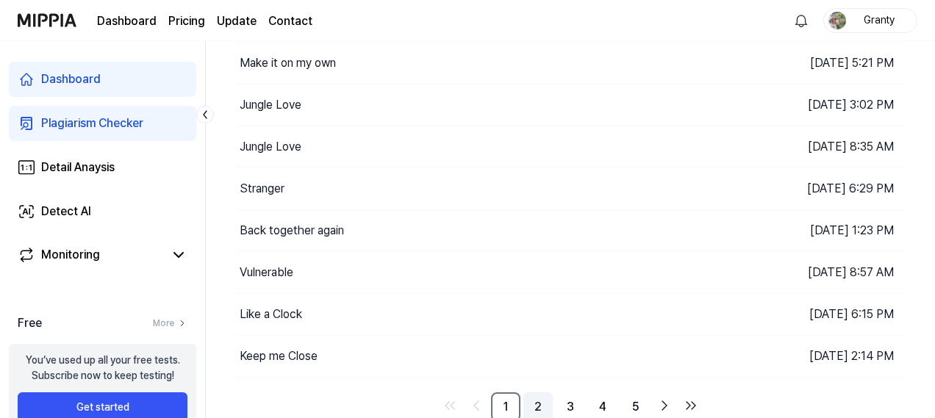
click at [550, 402] on link "2" at bounding box center [537, 406] width 29 height 29
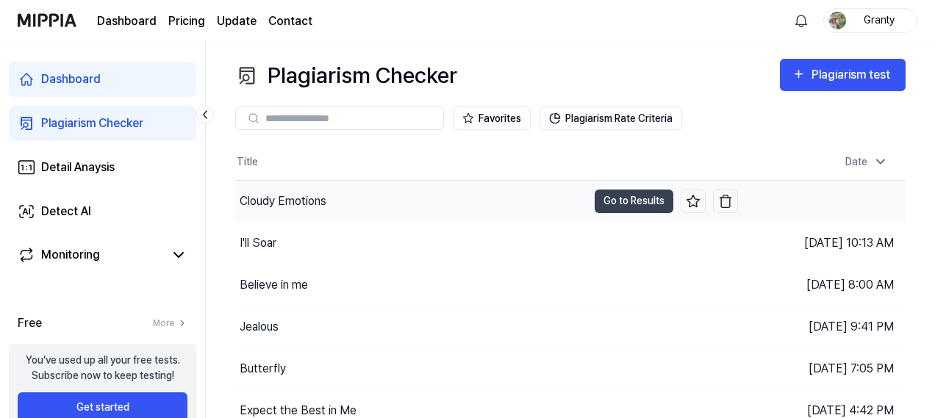
click at [292, 205] on div "Cloudy Emotions" at bounding box center [283, 201] width 87 height 18
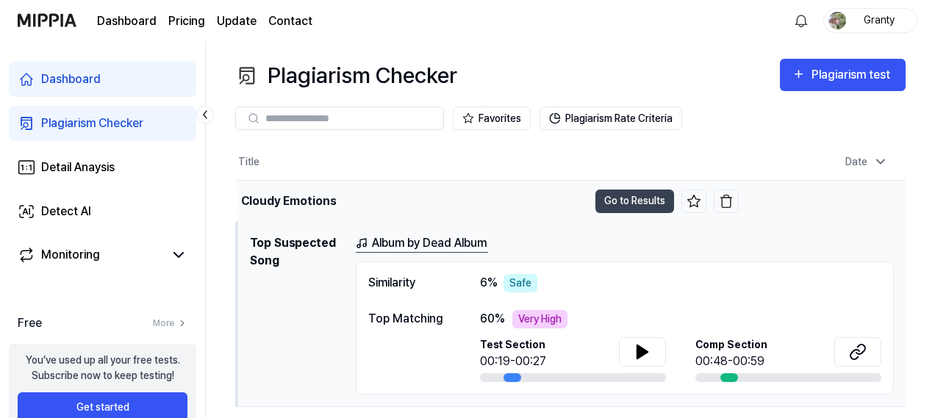
click at [292, 205] on div "Cloudy Emotions" at bounding box center [288, 201] width 95 height 18
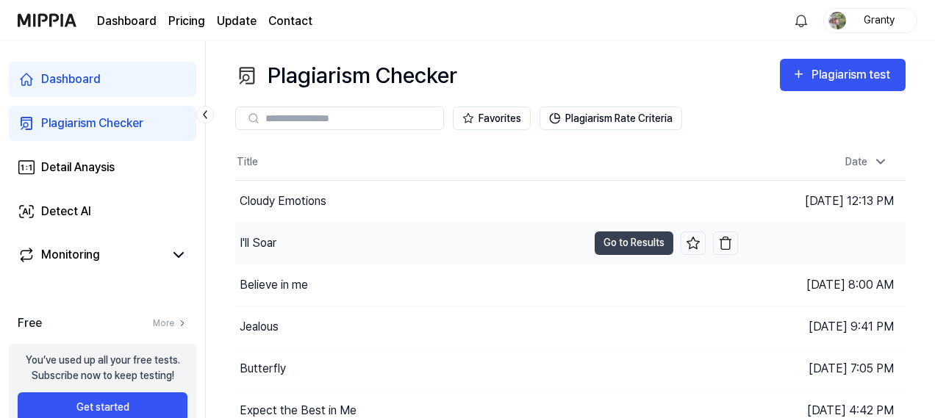
click at [288, 231] on div "I'll Soar" at bounding box center [411, 243] width 352 height 41
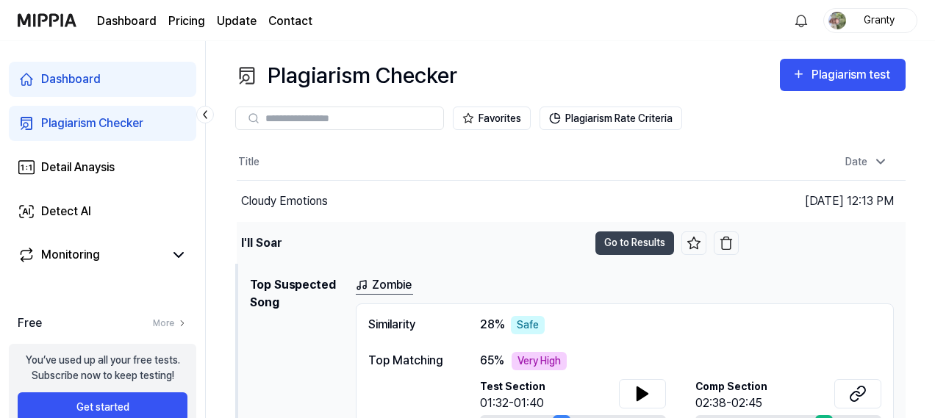
click at [288, 231] on div "I'll Soar" at bounding box center [412, 243] width 351 height 41
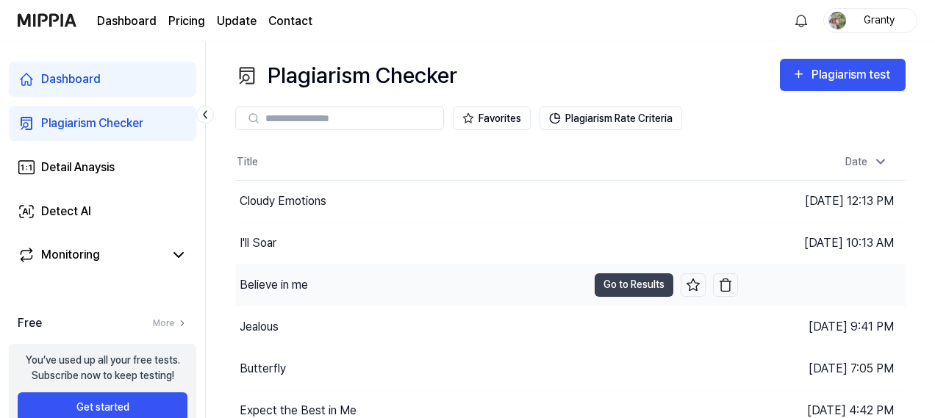
click at [288, 279] on div "Believe in me" at bounding box center [274, 285] width 68 height 18
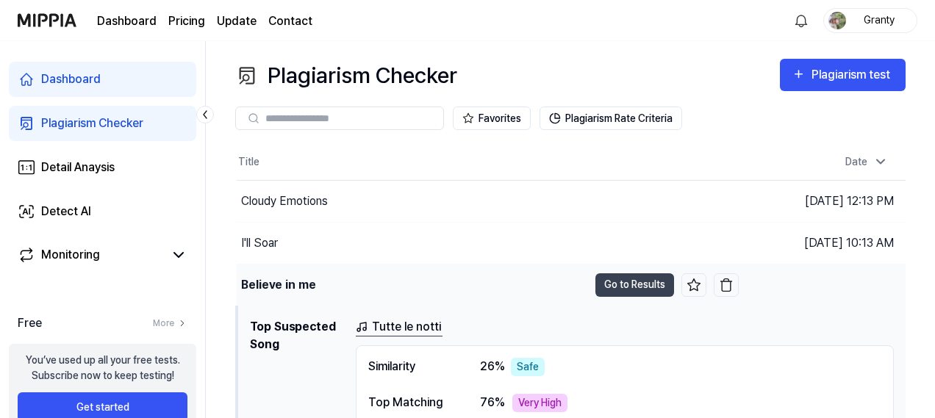
click at [288, 279] on div "Believe in me" at bounding box center [278, 285] width 75 height 18
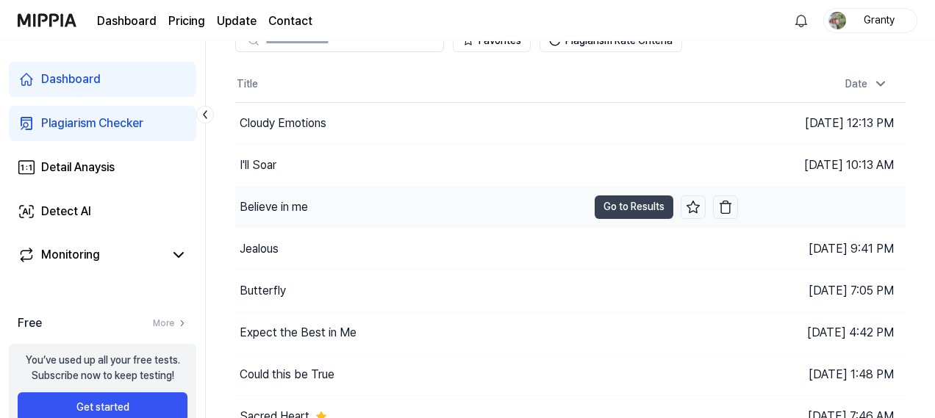
scroll to position [147, 0]
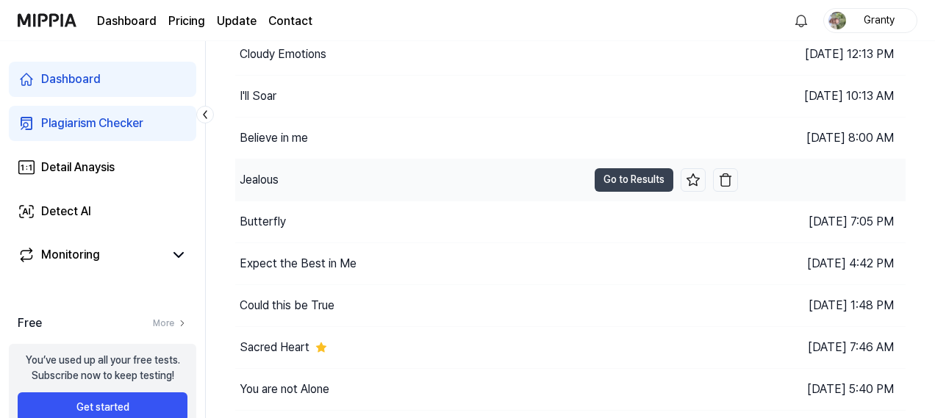
click at [259, 168] on div "Jealous" at bounding box center [411, 179] width 352 height 41
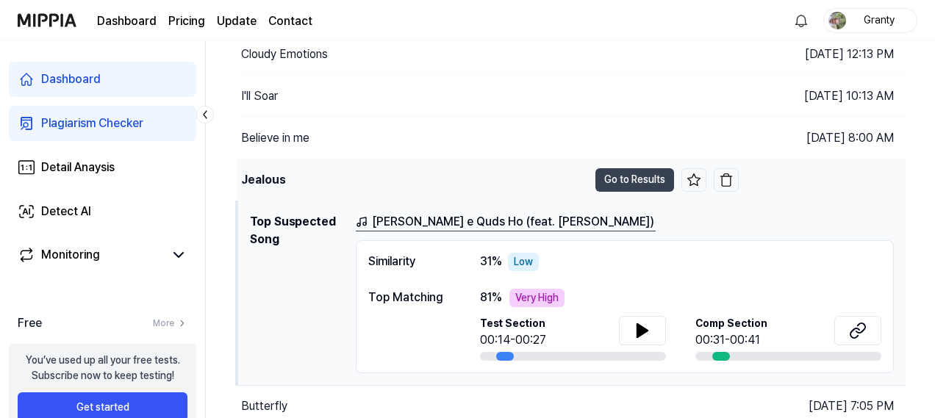
click at [259, 168] on div "Jealous" at bounding box center [412, 179] width 351 height 41
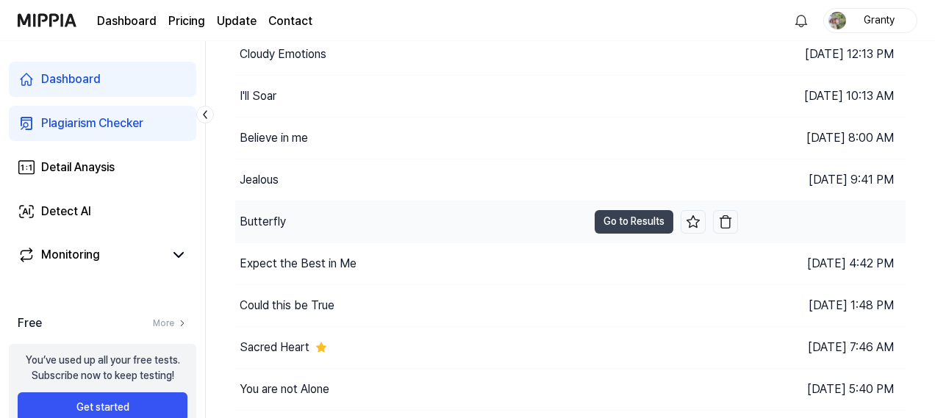
click at [266, 224] on div "Butterfly" at bounding box center [263, 222] width 46 height 18
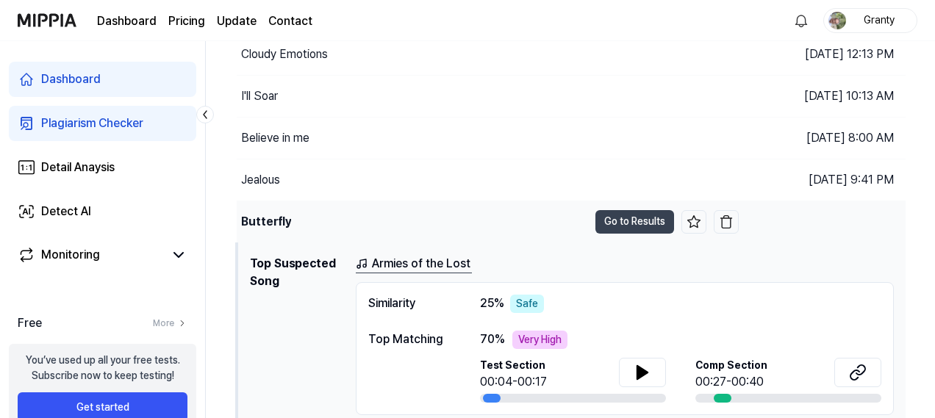
click at [266, 224] on div "Butterfly" at bounding box center [266, 222] width 50 height 18
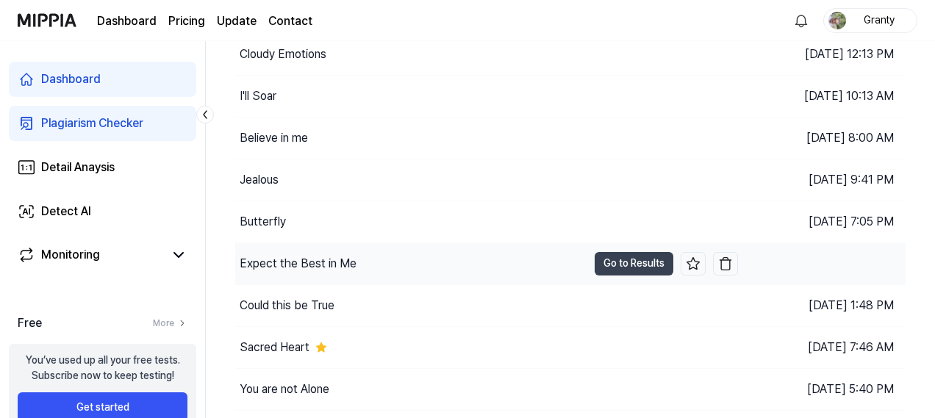
click at [270, 256] on div "Expect the Best in Me" at bounding box center [298, 264] width 117 height 18
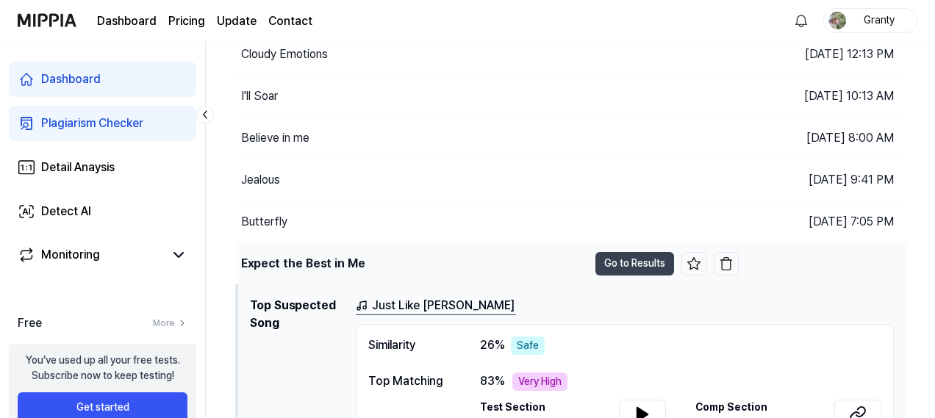
click at [270, 256] on div "Expect the Best in Me" at bounding box center [303, 264] width 124 height 18
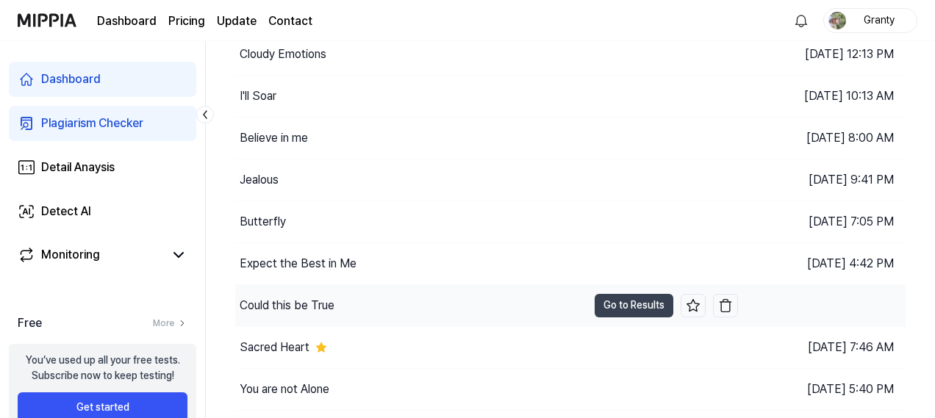
click at [282, 303] on div "Could this be True" at bounding box center [287, 306] width 95 height 18
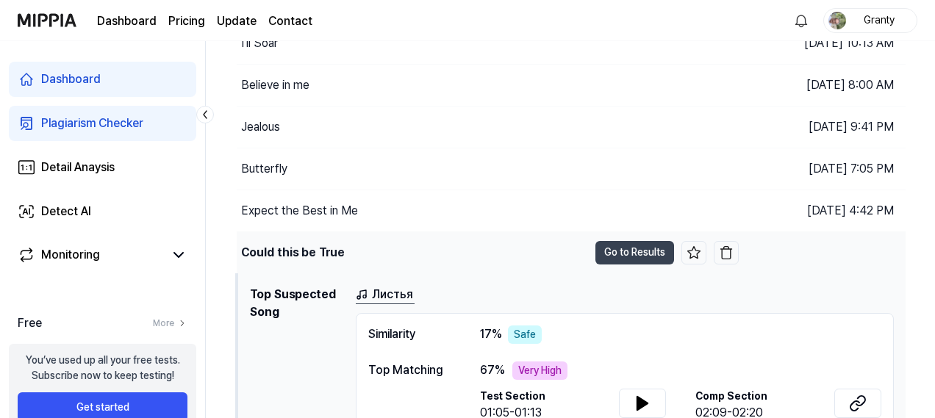
scroll to position [220, 0]
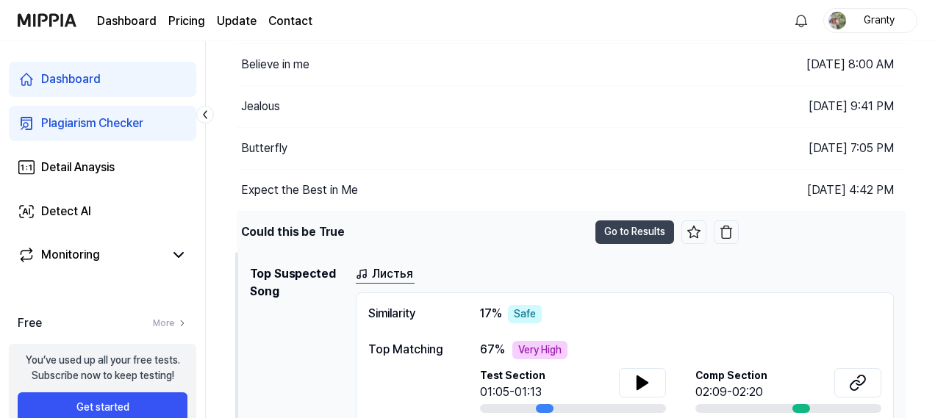
click at [295, 230] on div "Could this be True" at bounding box center [293, 232] width 104 height 18
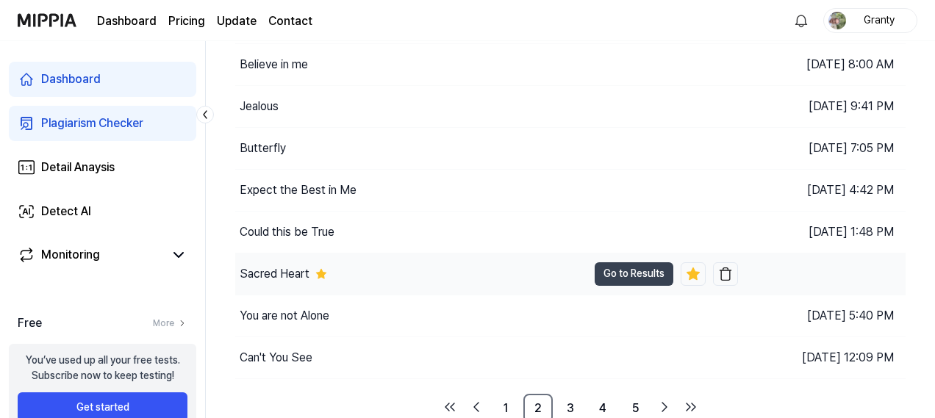
click at [289, 267] on div "Sacred Heart" at bounding box center [275, 274] width 70 height 18
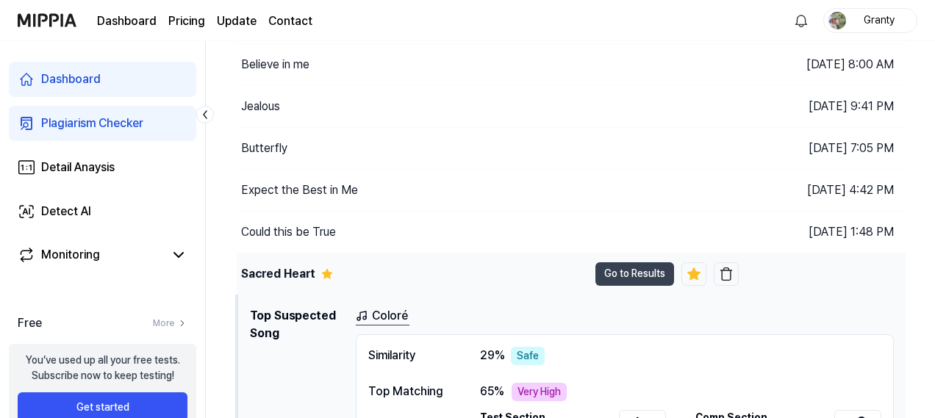
click at [289, 267] on div "Sacred Heart" at bounding box center [278, 274] width 74 height 18
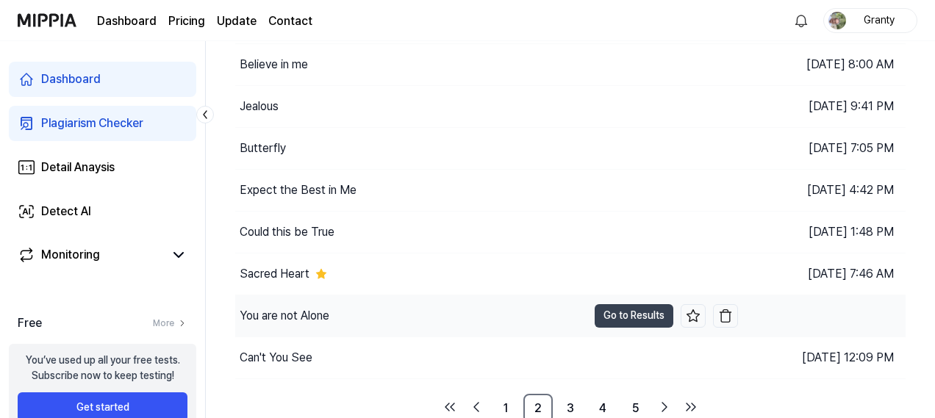
click at [287, 308] on div "You are not Alone" at bounding box center [285, 316] width 90 height 18
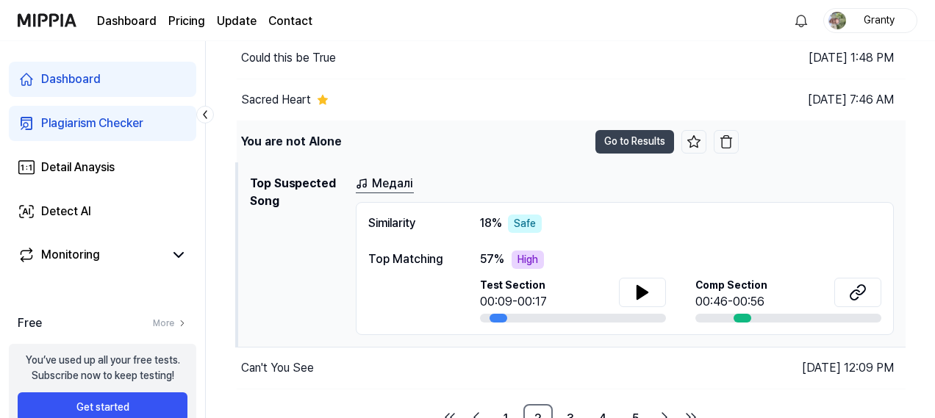
scroll to position [406, 0]
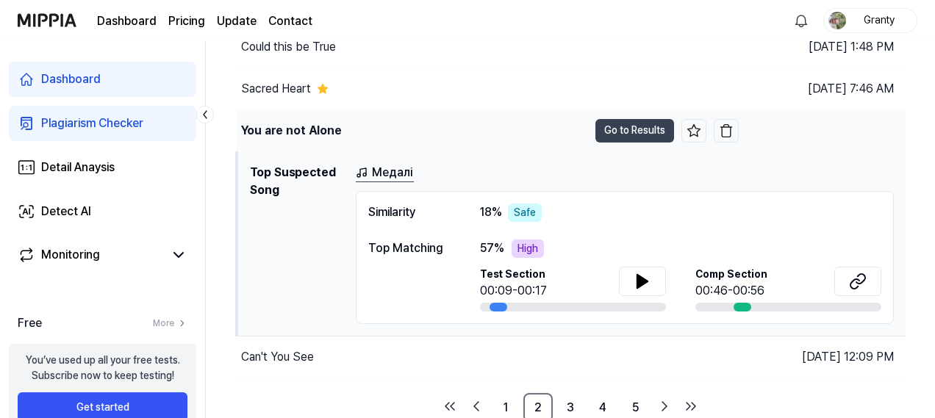
click at [322, 122] on div "You are not Alone" at bounding box center [291, 131] width 101 height 18
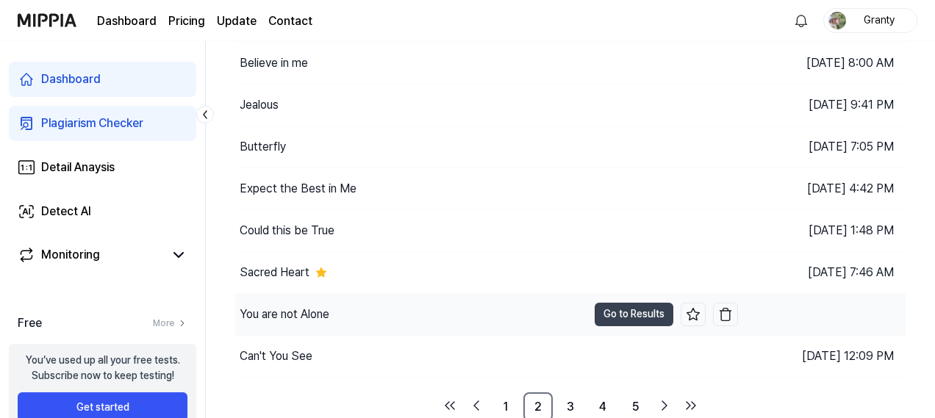
click at [326, 310] on div "You are not Alone" at bounding box center [285, 315] width 90 height 18
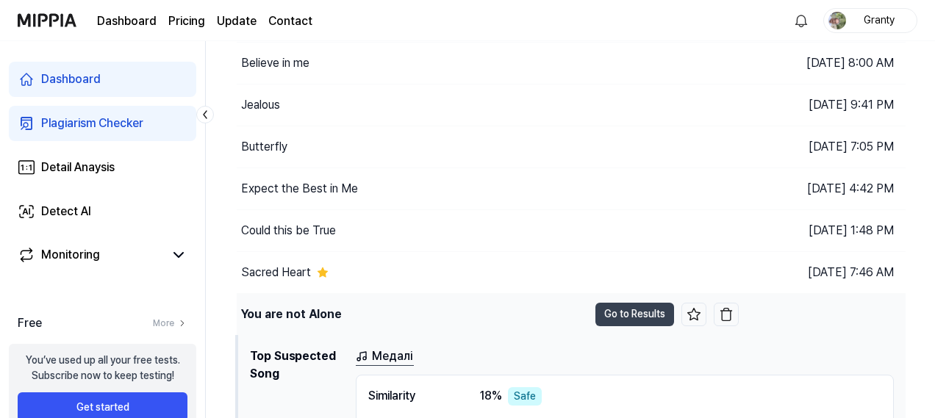
scroll to position [406, 0]
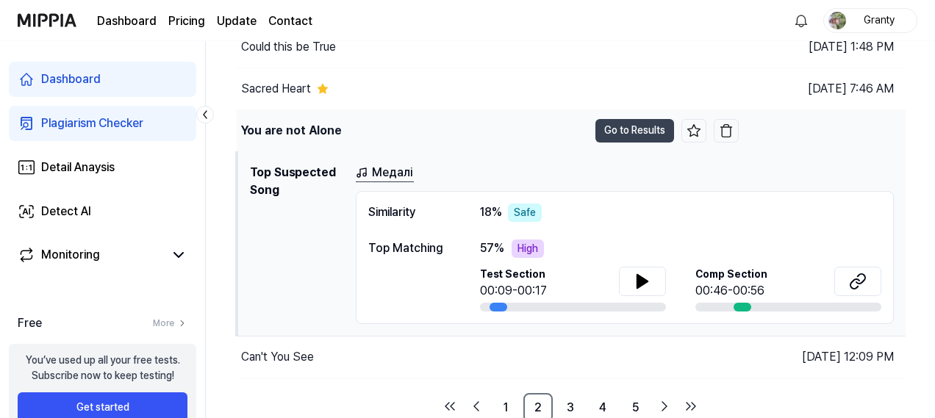
click at [292, 131] on div "You are not Alone" at bounding box center [291, 131] width 101 height 18
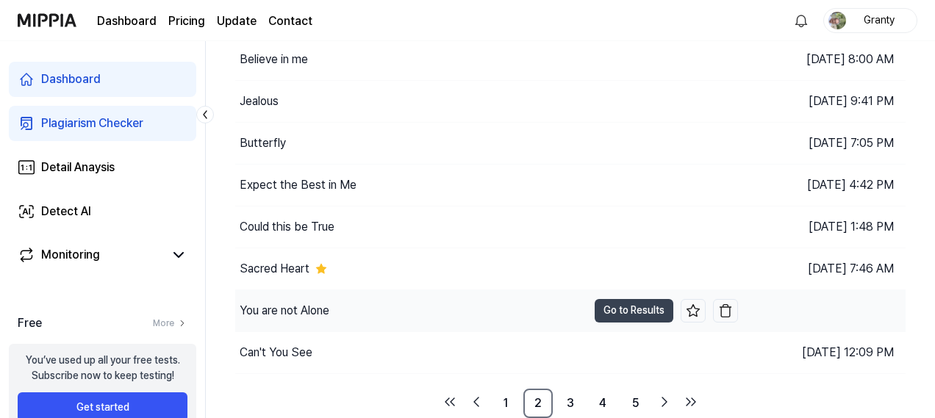
scroll to position [222, 0]
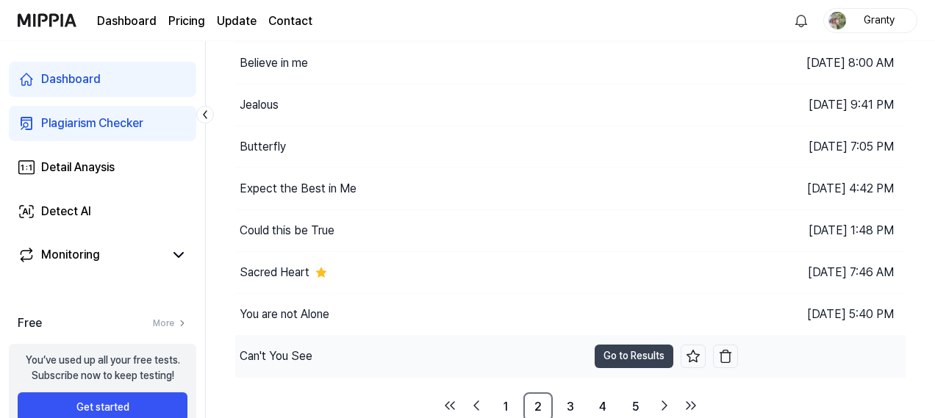
click at [309, 348] on div "Can't You See" at bounding box center [276, 357] width 73 height 18
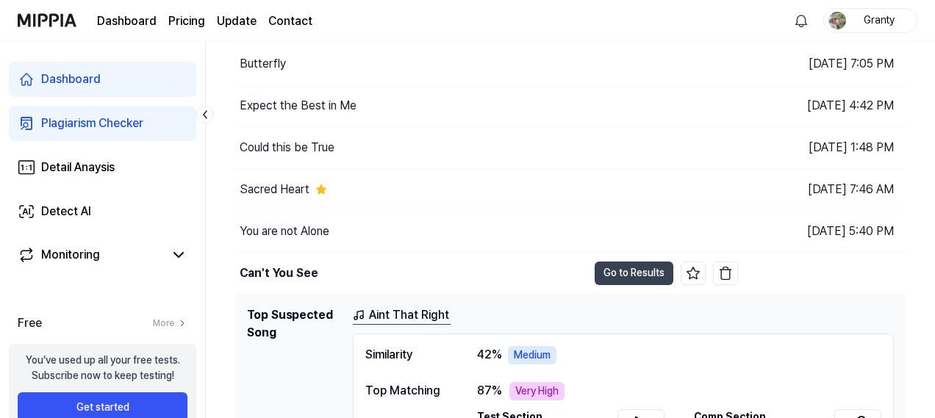
scroll to position [406, 0]
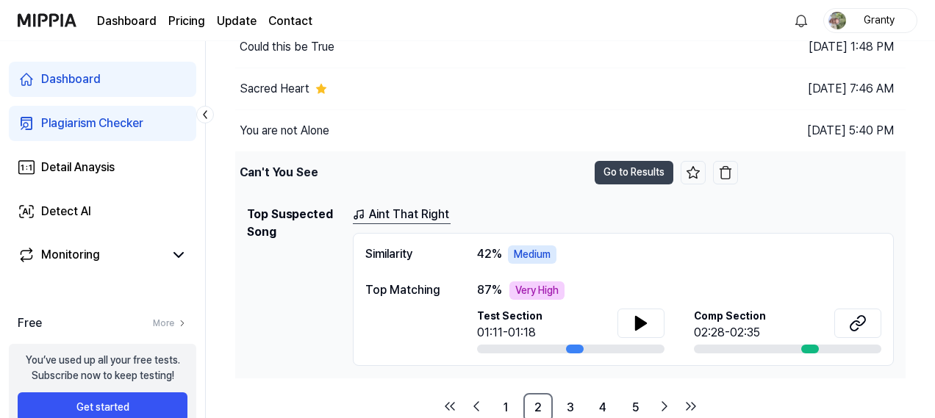
click at [288, 172] on div "Can't You See" at bounding box center [279, 173] width 79 height 18
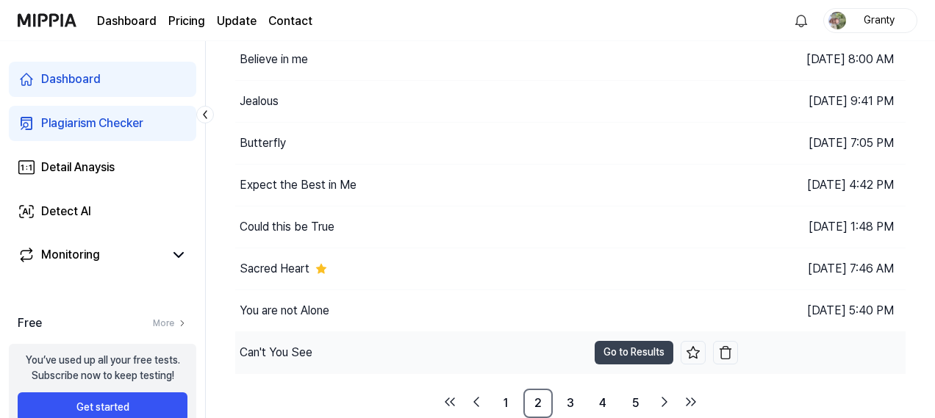
scroll to position [222, 0]
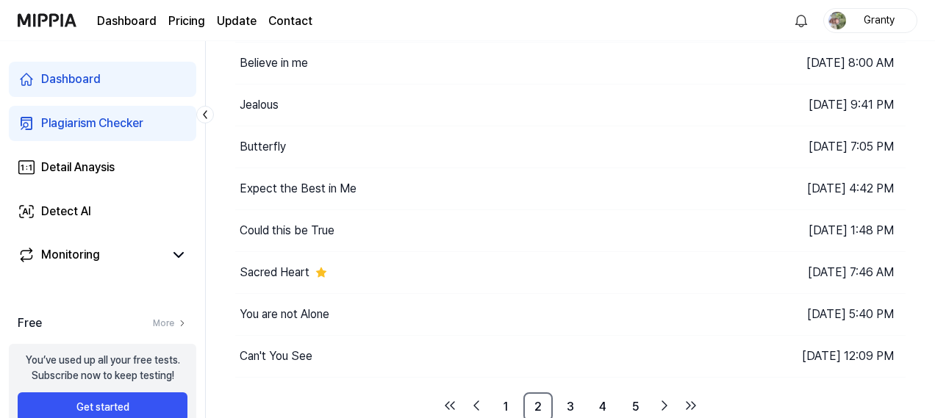
click at [151, 123] on link "Plagiarism Checker" at bounding box center [102, 123] width 187 height 35
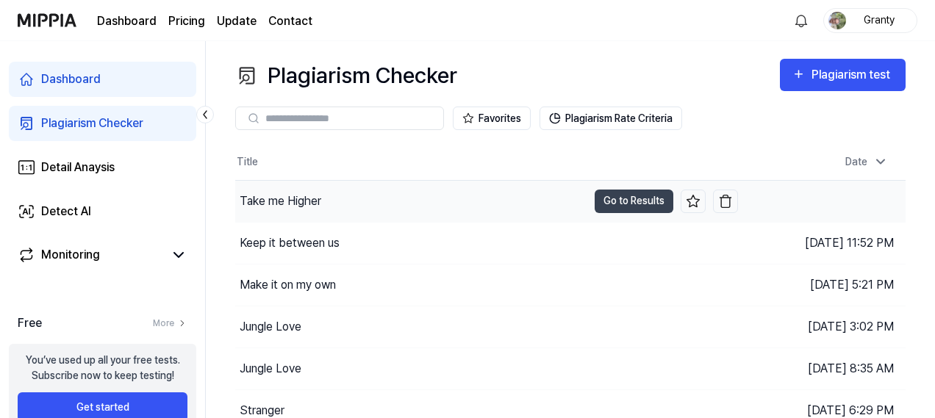
click at [344, 206] on div "Take me Higher" at bounding box center [411, 201] width 352 height 41
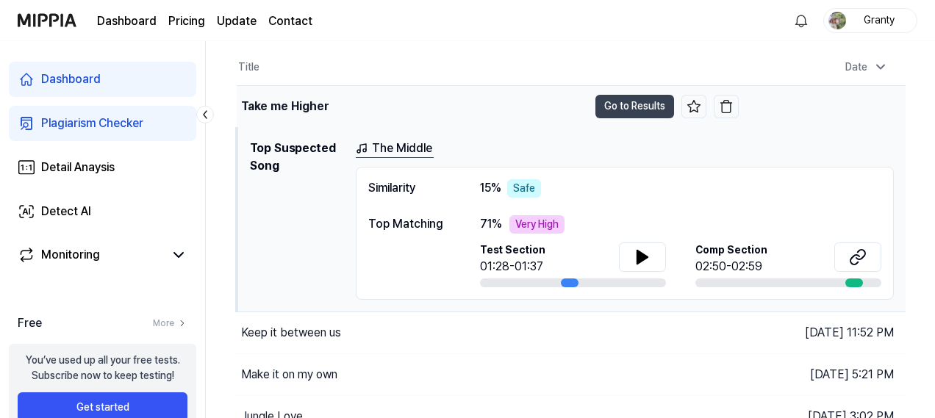
scroll to position [73, 0]
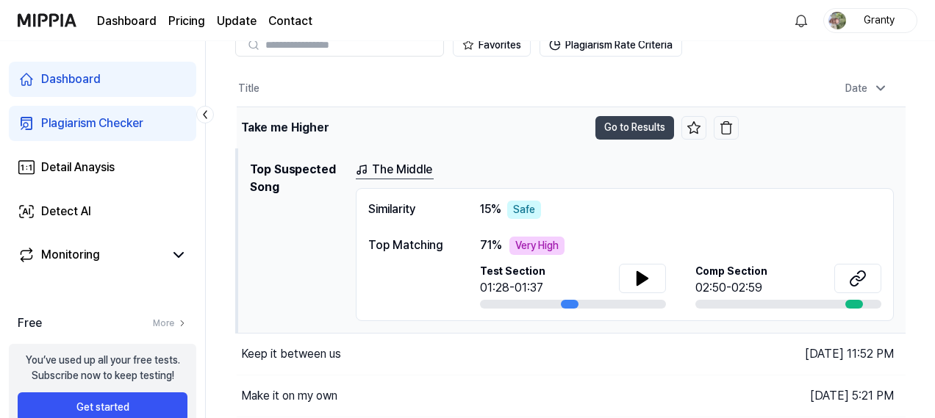
click at [306, 126] on div "Take me Higher" at bounding box center [284, 128] width 87 height 18
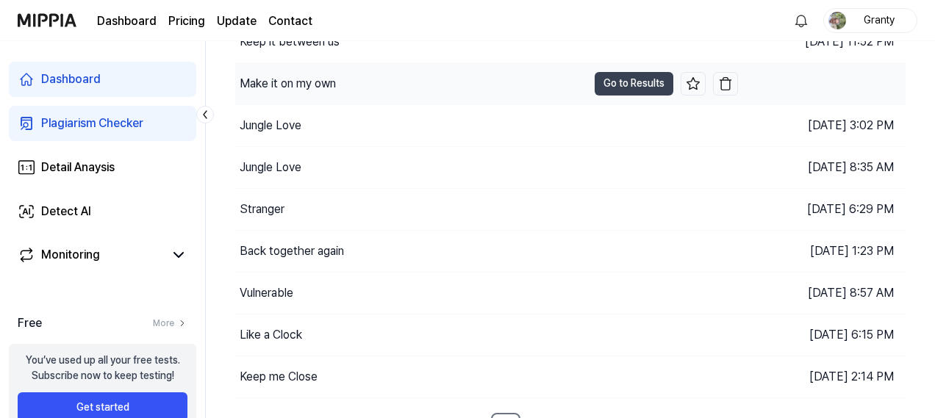
scroll to position [222, 0]
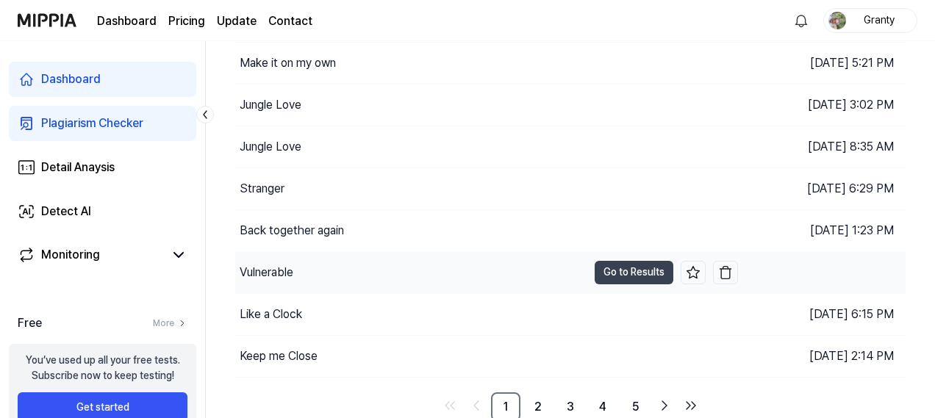
click at [339, 259] on div "Vulnerable" at bounding box center [411, 272] width 352 height 41
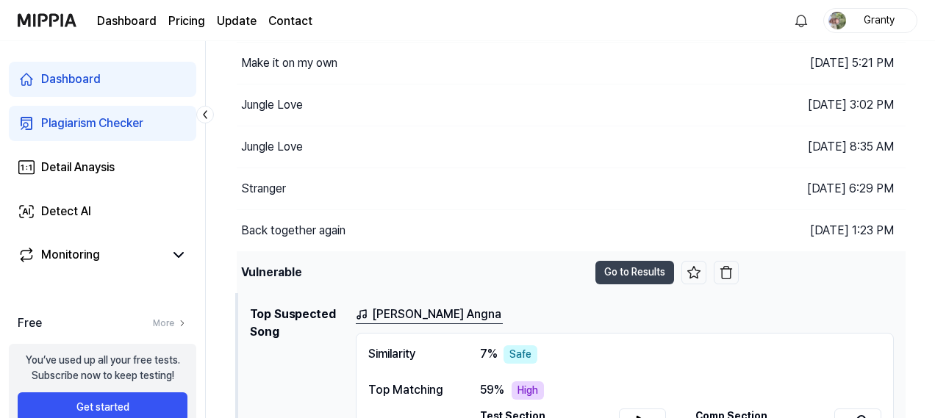
scroll to position [295, 0]
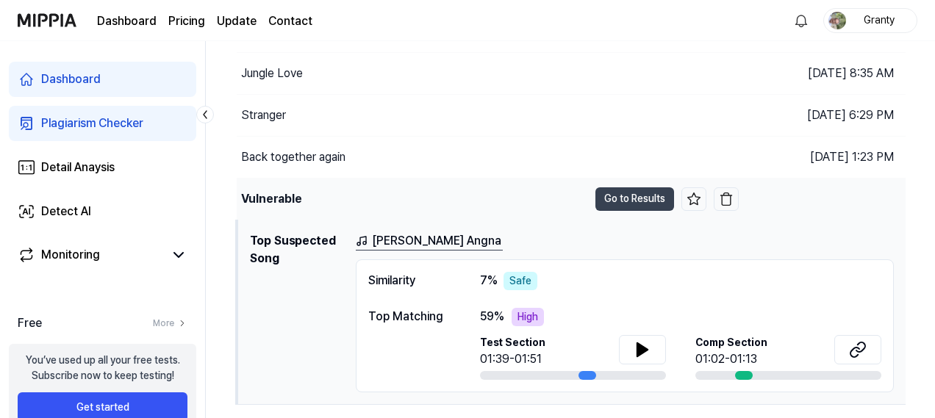
click at [331, 206] on div "Vulnerable" at bounding box center [412, 199] width 351 height 41
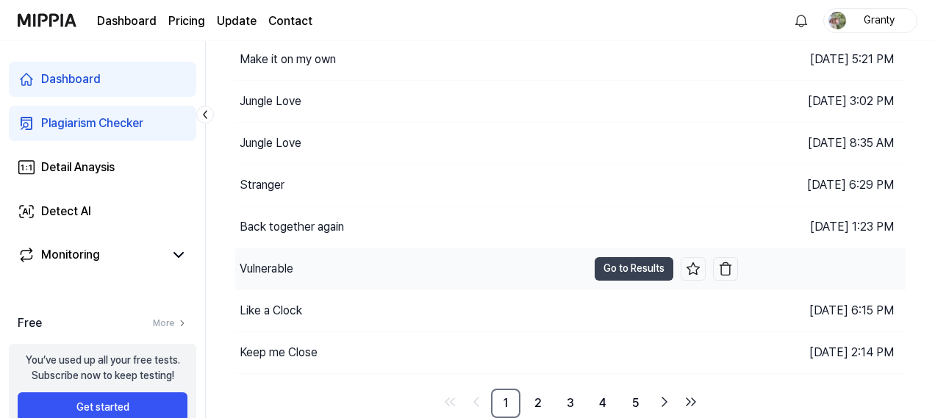
scroll to position [222, 0]
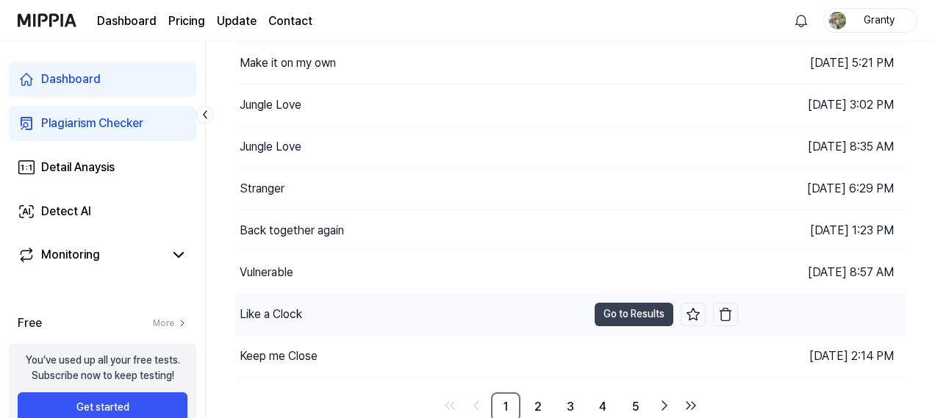
click at [323, 311] on div "Like a Clock" at bounding box center [411, 314] width 352 height 41
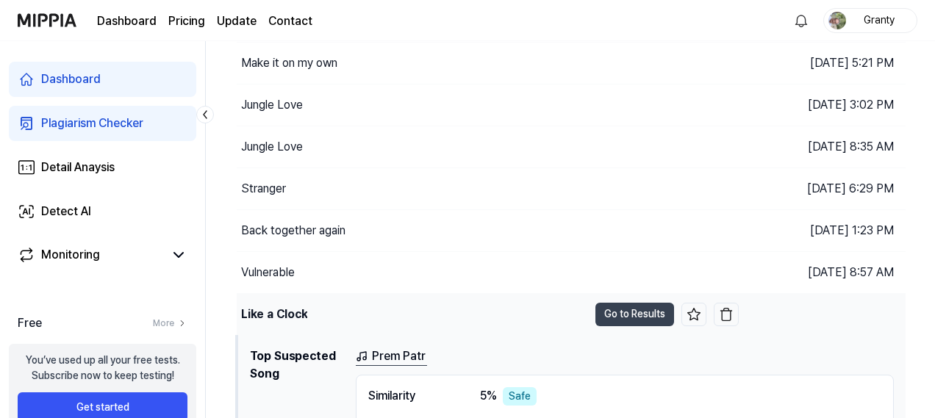
scroll to position [295, 0]
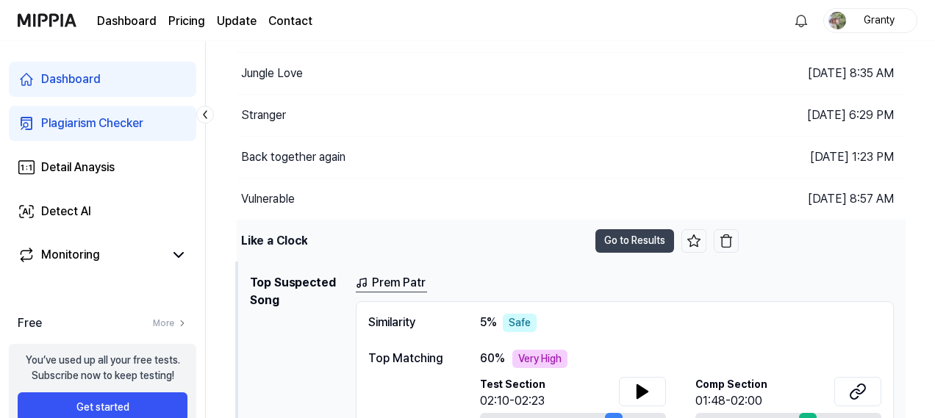
click at [334, 221] on div "Like a Clock" at bounding box center [412, 240] width 351 height 41
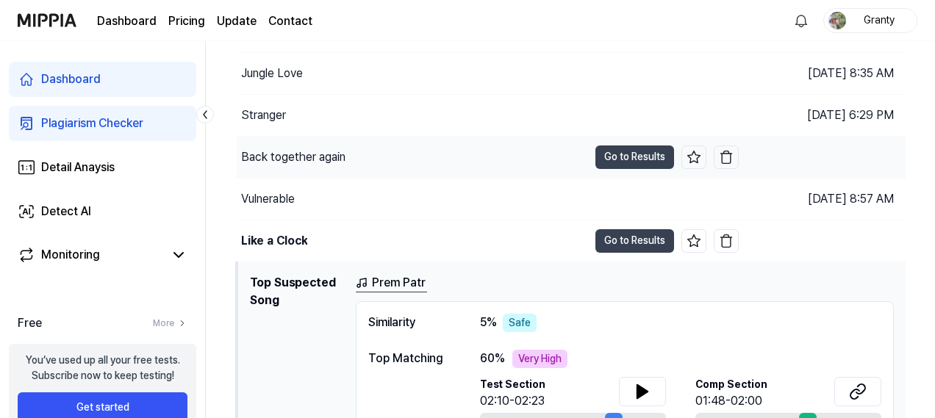
scroll to position [222, 0]
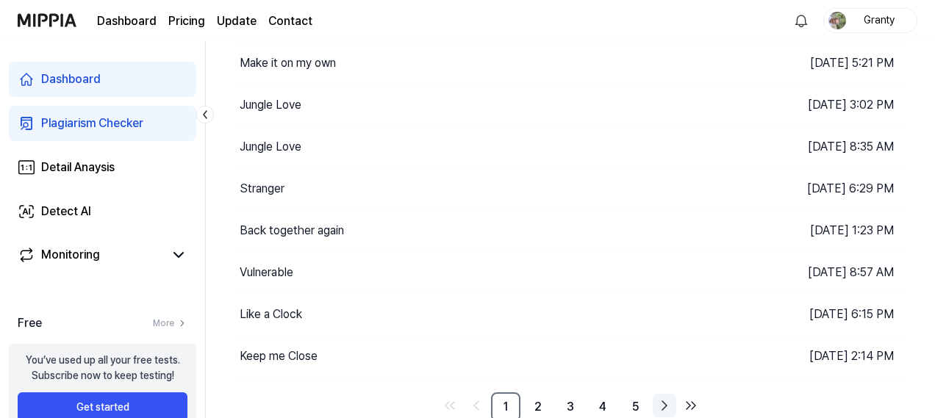
click at [663, 402] on icon "Go to next page" at bounding box center [664, 406] width 18 height 18
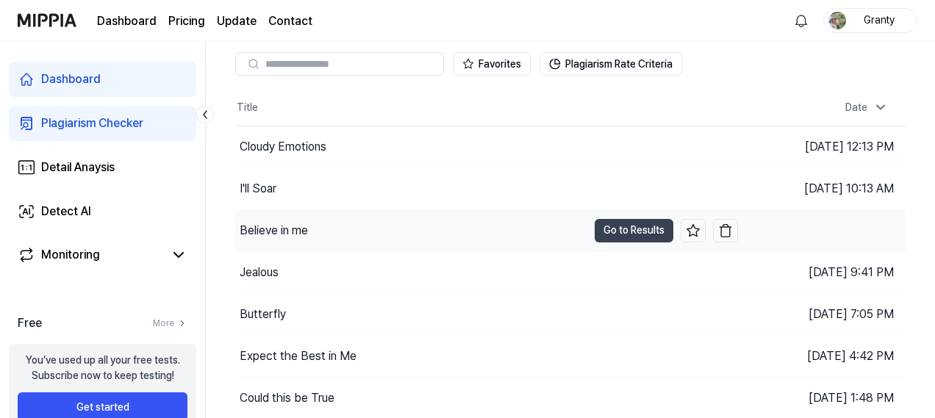
scroll to position [75, 0]
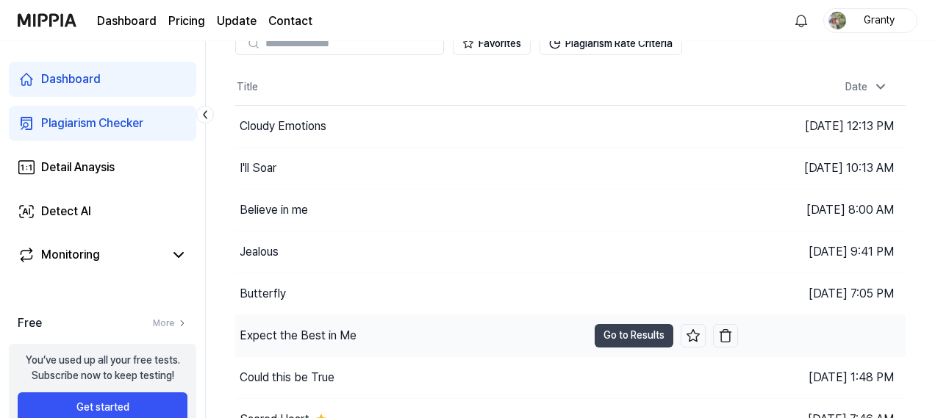
click at [507, 328] on div "Expect the Best in Me" at bounding box center [411, 335] width 352 height 41
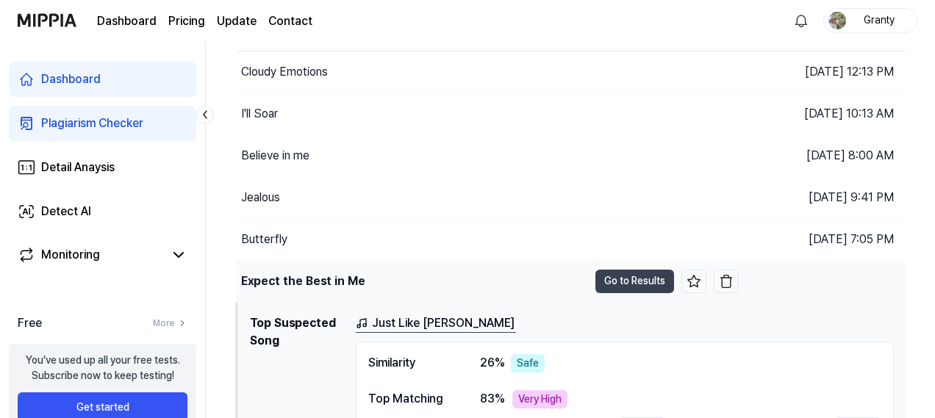
scroll to position [148, 0]
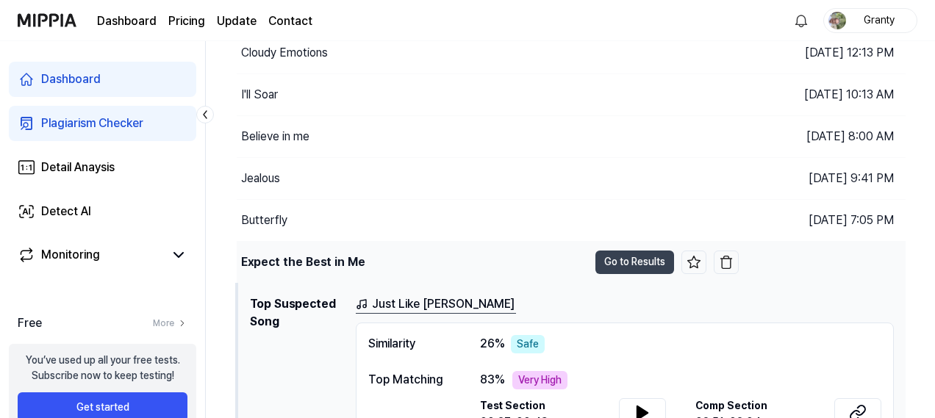
click at [492, 258] on div "Expect the Best in Me" at bounding box center [412, 262] width 351 height 41
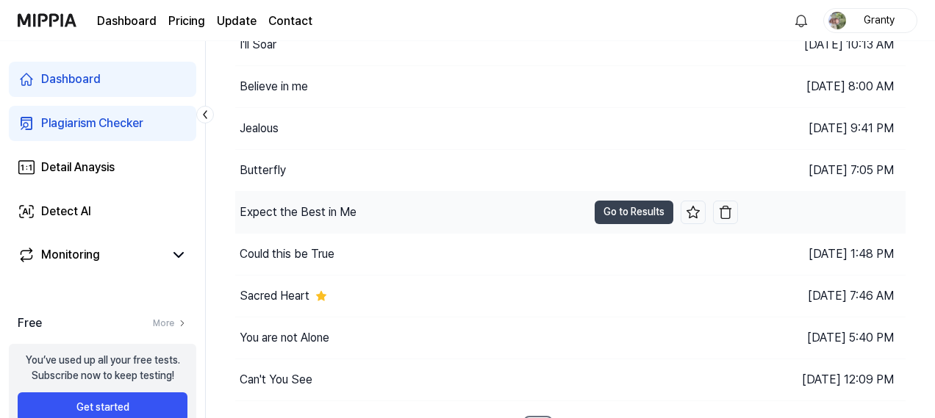
scroll to position [222, 0]
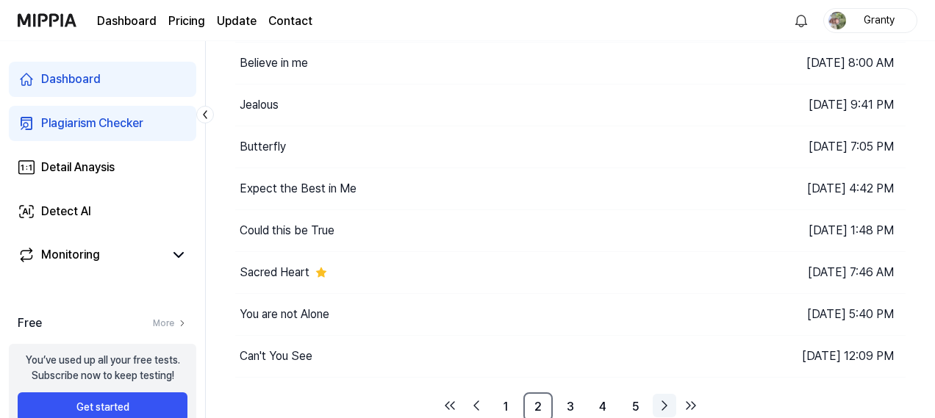
click at [669, 403] on icon "Go to next page" at bounding box center [664, 406] width 18 height 18
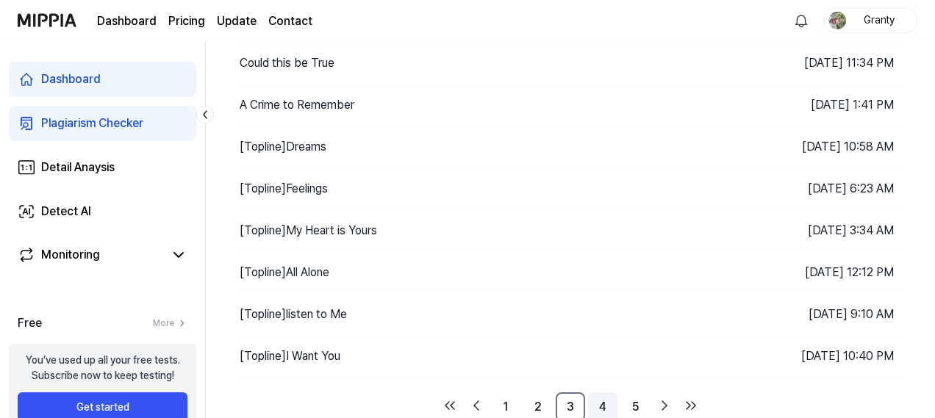
click at [602, 405] on link "4" at bounding box center [602, 406] width 29 height 29
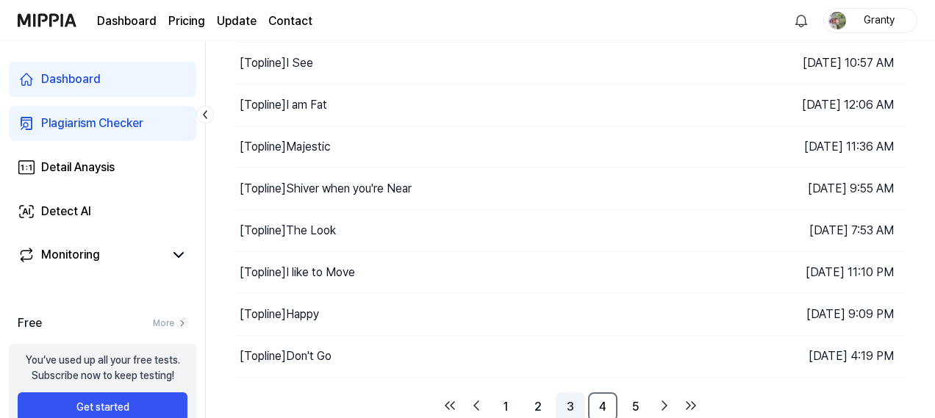
click at [575, 406] on link "3" at bounding box center [569, 406] width 29 height 29
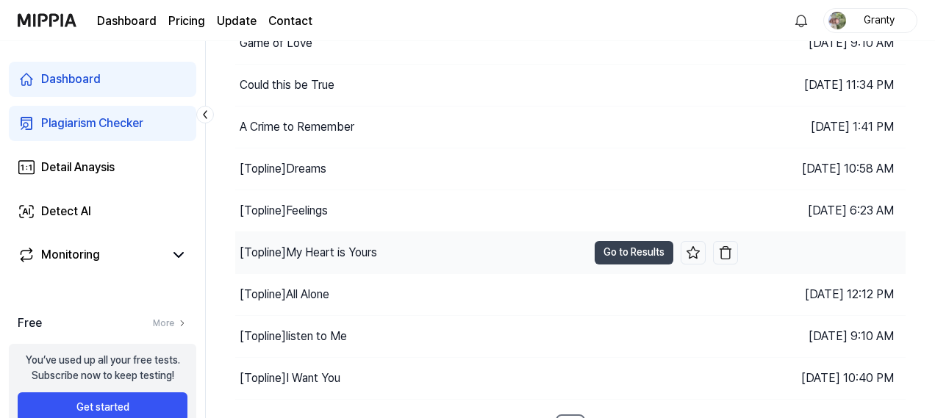
scroll to position [222, 0]
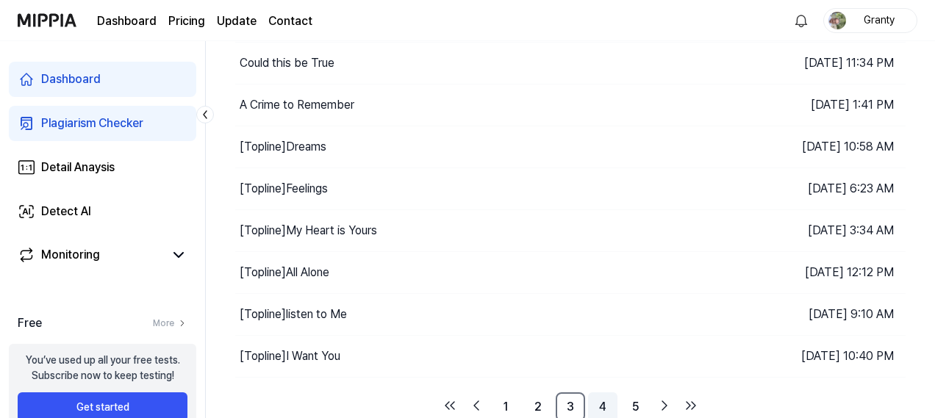
click at [601, 402] on link "4" at bounding box center [602, 406] width 29 height 29
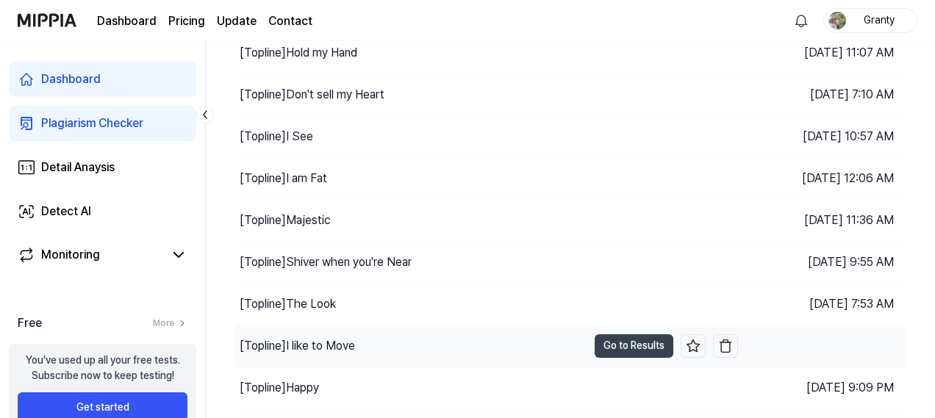
scroll to position [222, 0]
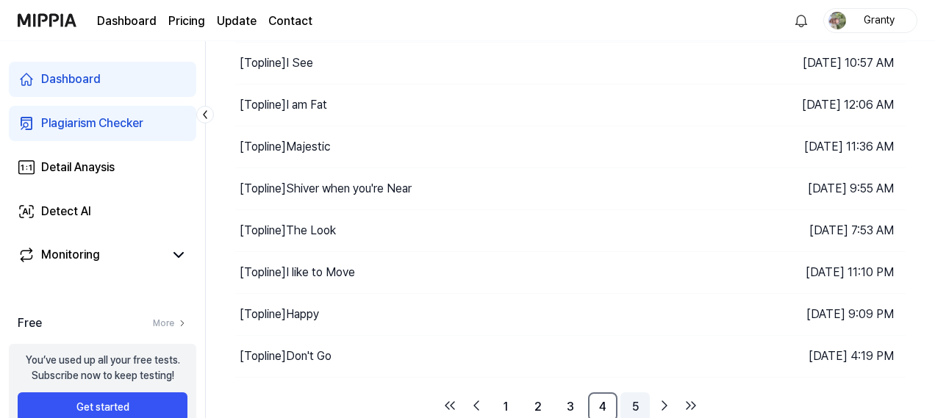
click at [633, 404] on link "5" at bounding box center [634, 406] width 29 height 29
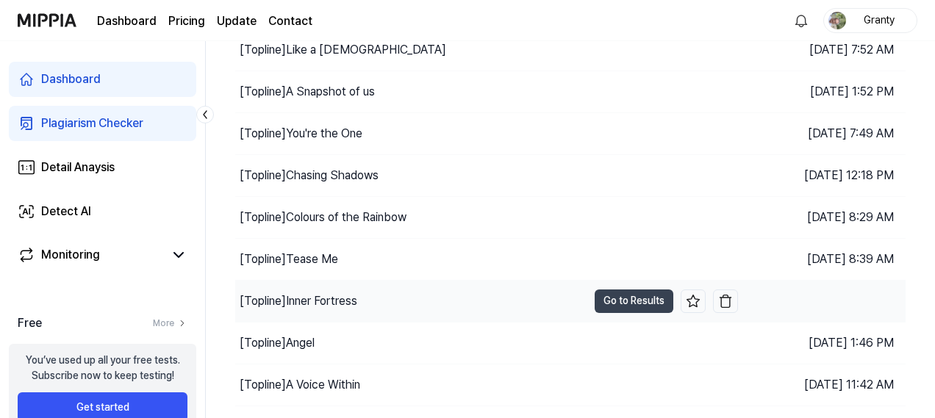
scroll to position [107, 0]
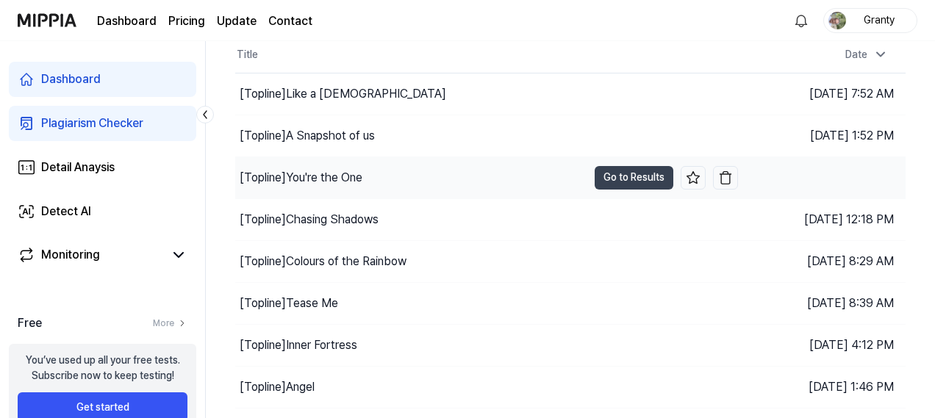
click at [470, 177] on div "[Topline] You're the One" at bounding box center [411, 177] width 352 height 41
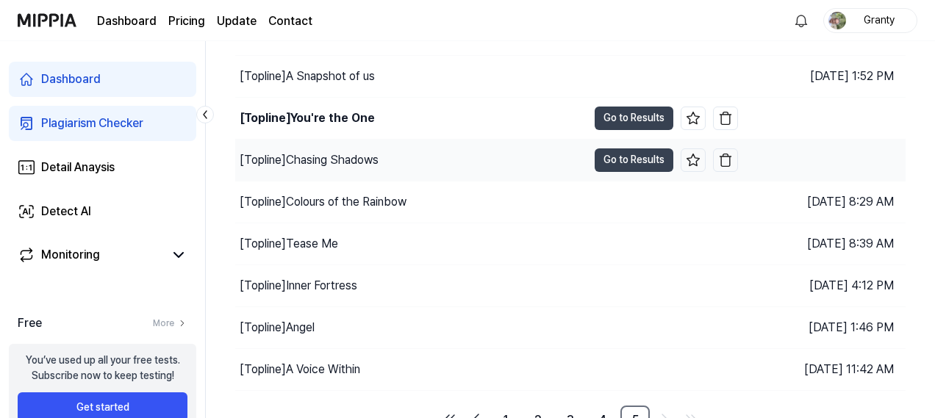
scroll to position [181, 0]
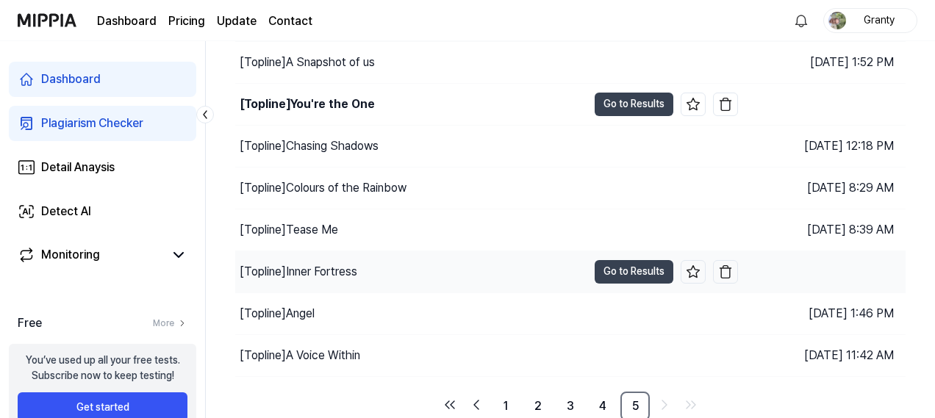
click at [342, 263] on div "[Topline] Inner Fortress" at bounding box center [299, 272] width 118 height 18
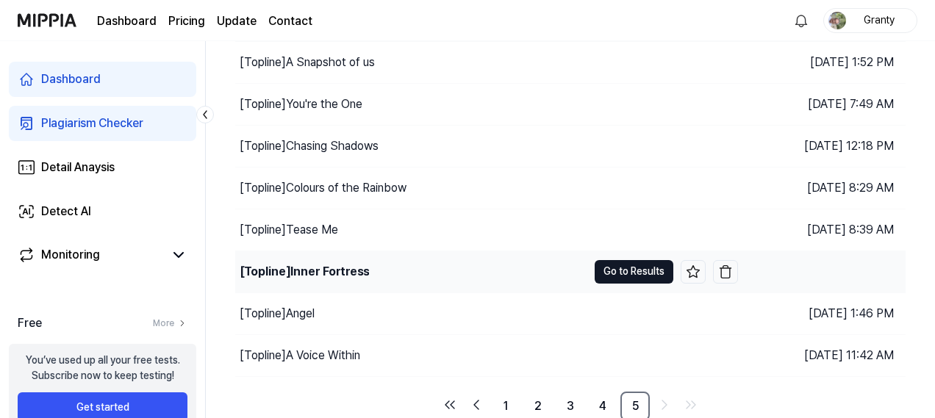
click at [620, 273] on button "Go to Results" at bounding box center [633, 272] width 79 height 24
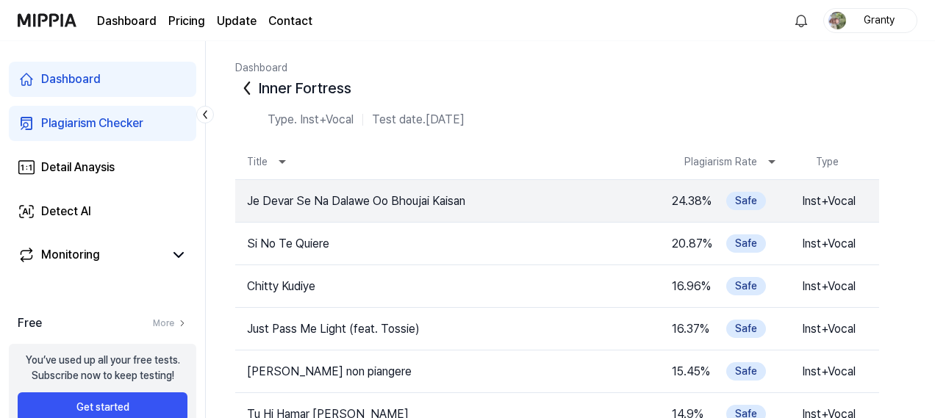
click at [248, 86] on icon at bounding box center [247, 88] width 24 height 24
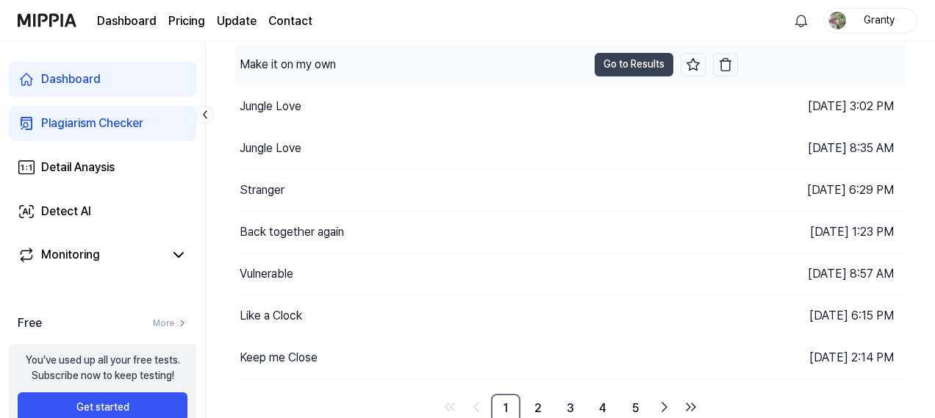
scroll to position [222, 0]
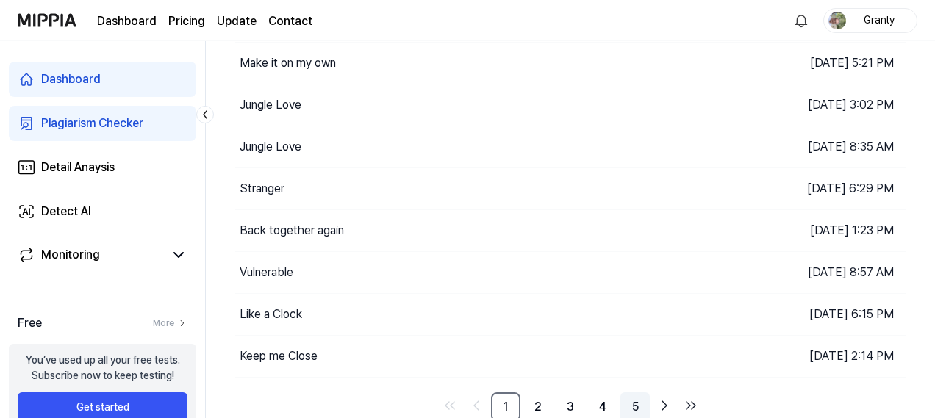
click at [629, 397] on link "5" at bounding box center [634, 406] width 29 height 29
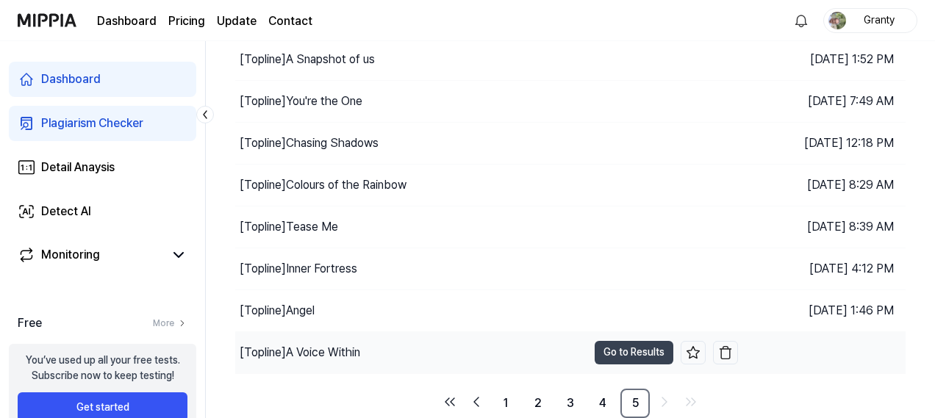
scroll to position [181, 0]
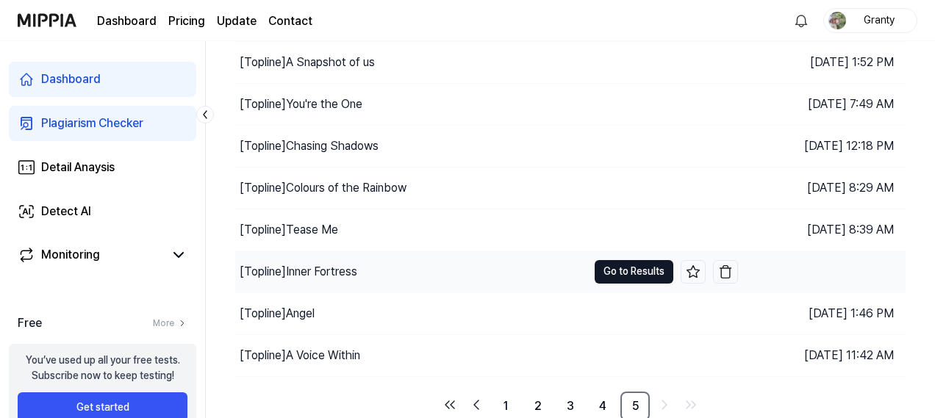
click at [607, 270] on button "Go to Results" at bounding box center [633, 272] width 79 height 24
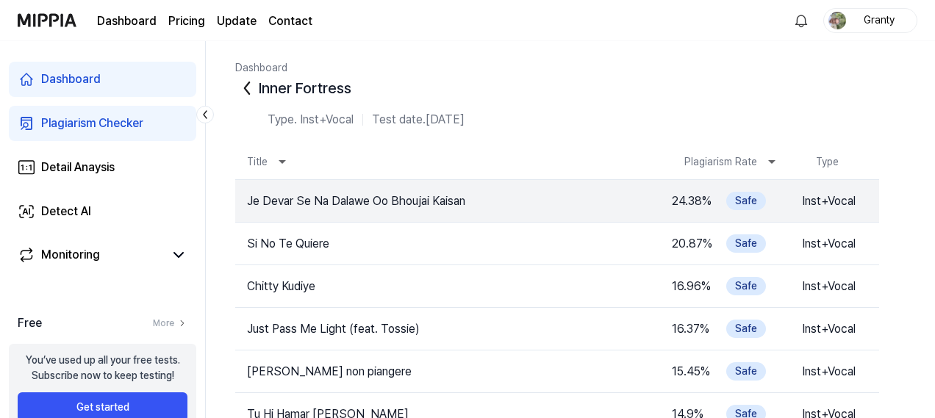
click at [251, 87] on icon at bounding box center [247, 88] width 24 height 24
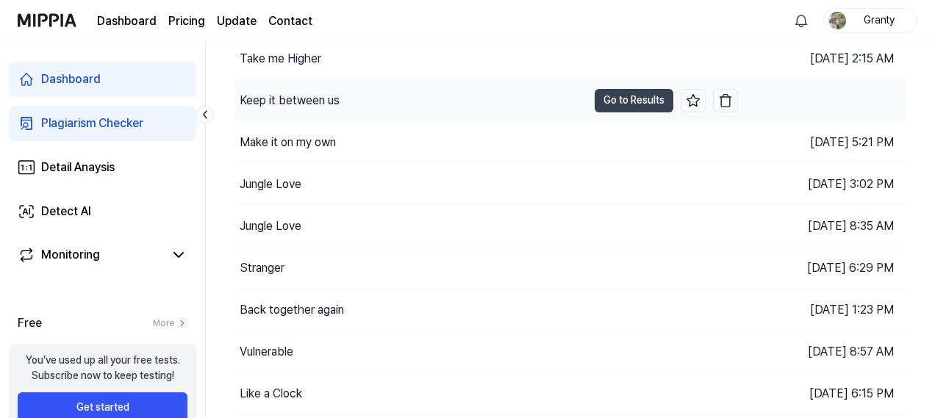
scroll to position [220, 0]
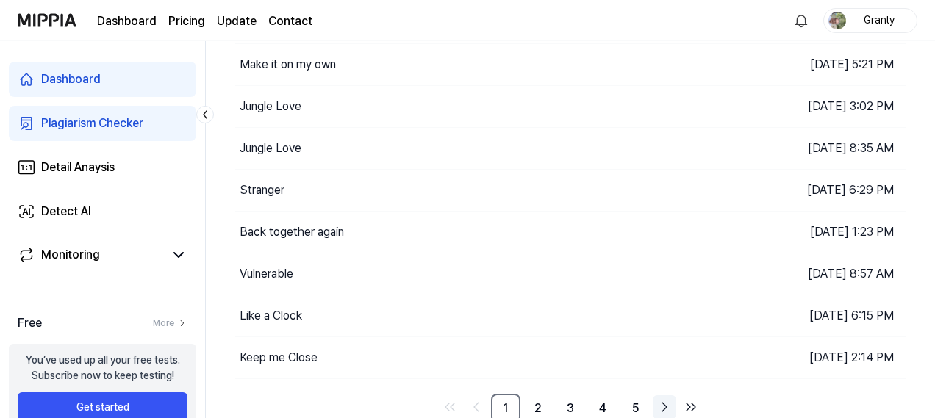
click at [661, 404] on icon "Go to next page" at bounding box center [664, 407] width 18 height 18
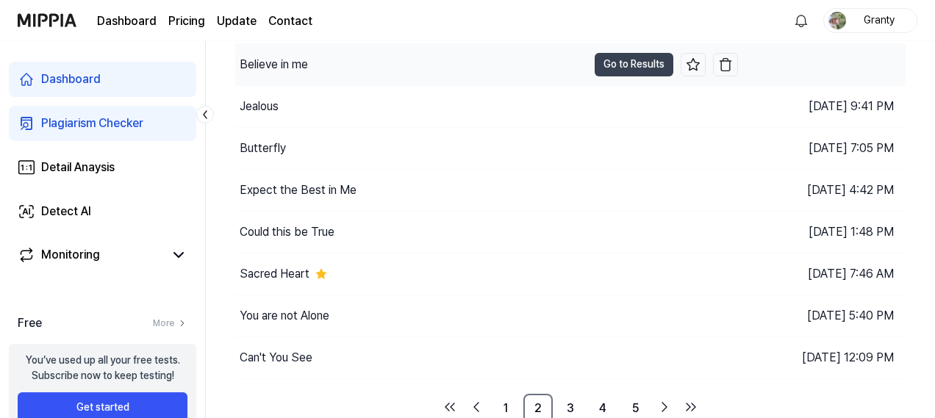
click at [416, 68] on div "Believe in me" at bounding box center [411, 64] width 352 height 41
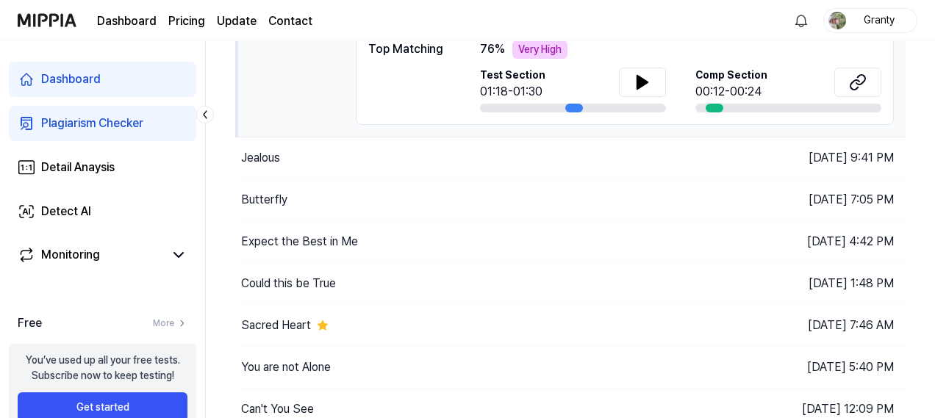
scroll to position [406, 0]
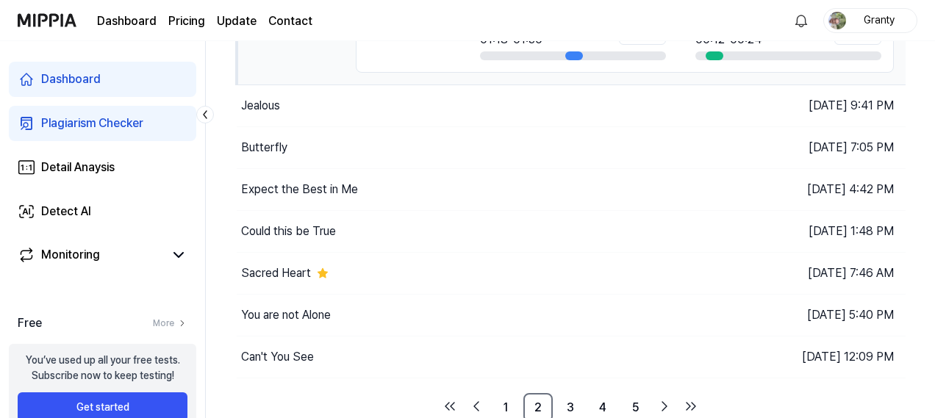
click at [87, 118] on div "Plagiarism Checker" at bounding box center [92, 124] width 102 height 18
